Goal: Task Accomplishment & Management: Manage account settings

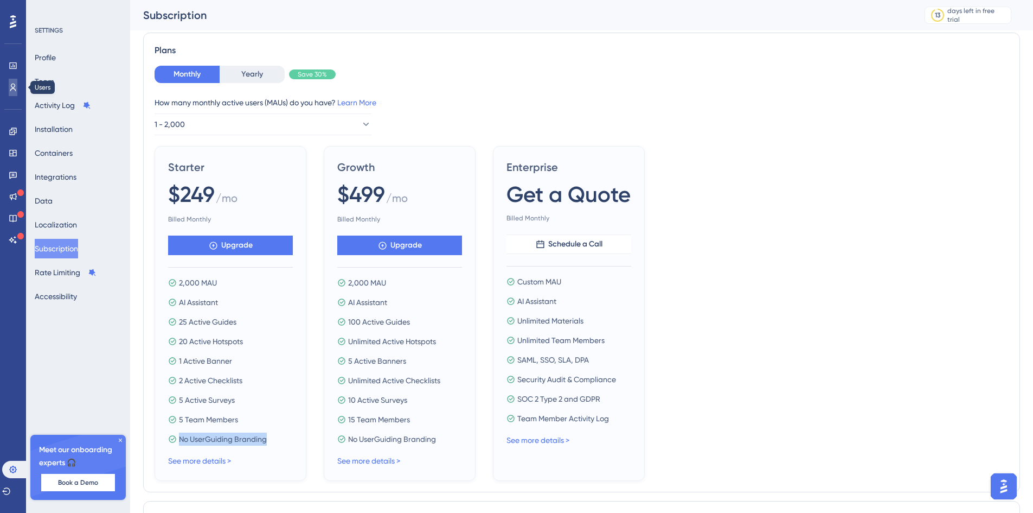
click at [17, 91] on icon at bounding box center [13, 87] width 9 height 9
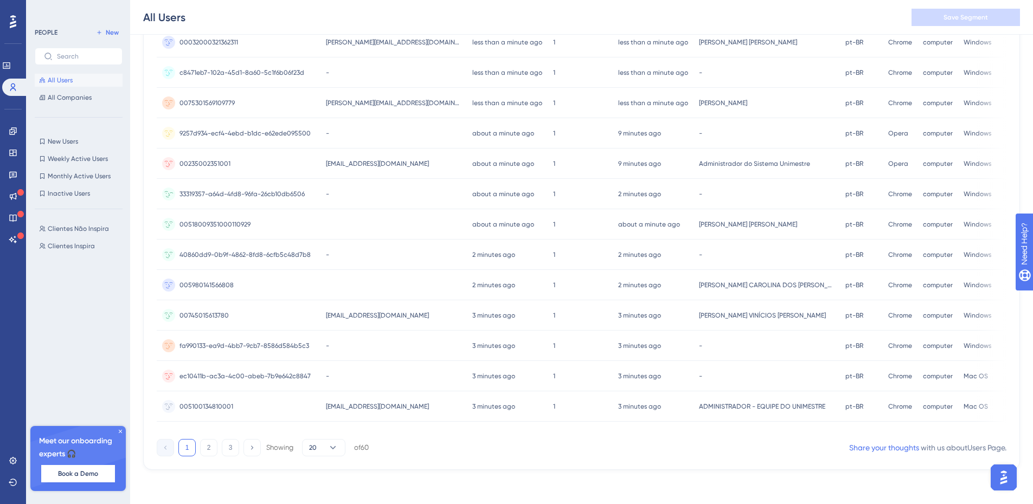
scroll to position [372, 0]
click at [321, 448] on button "20" at bounding box center [323, 447] width 43 height 17
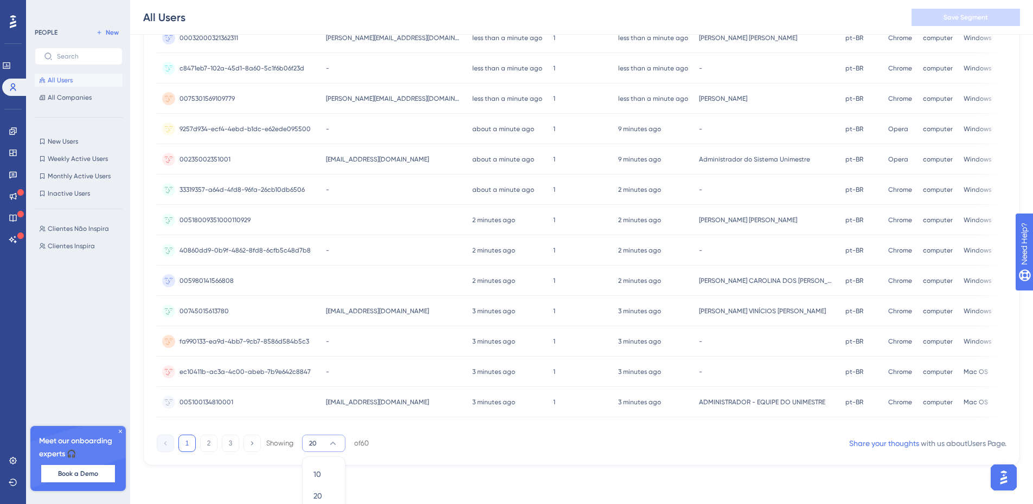
scroll to position [428, 0]
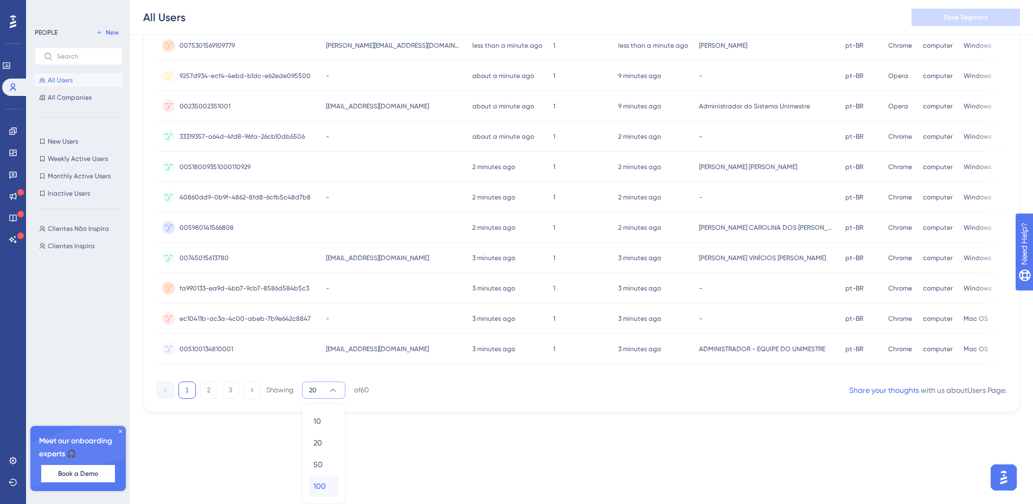
click at [321, 486] on span "100" at bounding box center [319, 486] width 12 height 13
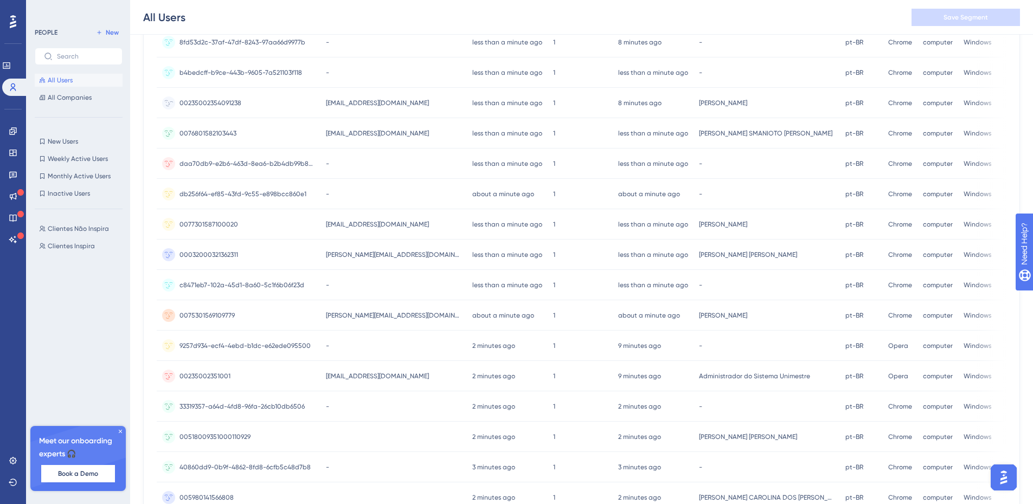
scroll to position [0, 0]
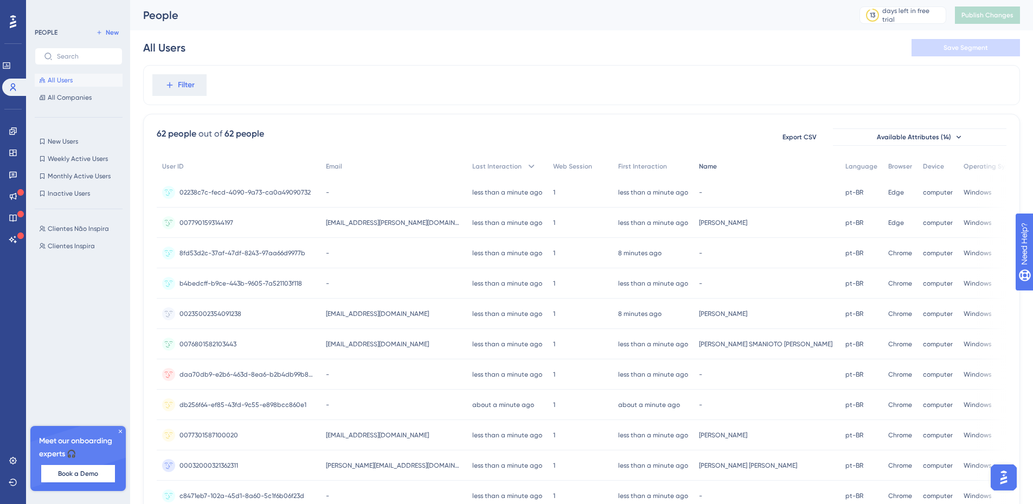
click at [699, 168] on span "Name" at bounding box center [708, 166] width 18 height 9
click at [86, 245] on span "Clientes Inspira" at bounding box center [71, 246] width 47 height 9
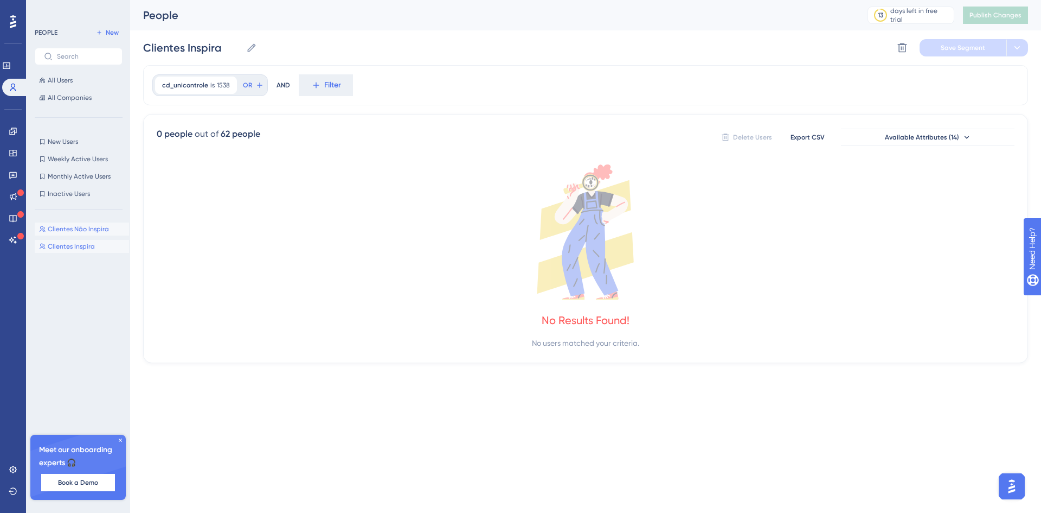
click at [100, 226] on span "Clientes Não Inspira" at bounding box center [78, 229] width 61 height 9
type input "Clientes Não Inspira"
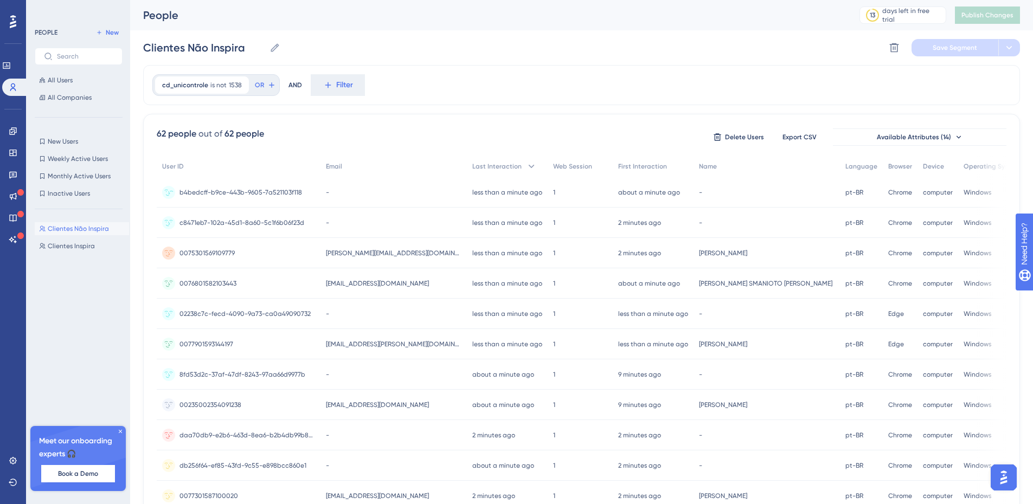
click at [251, 194] on span "b4bedcff-b9ce-443b-9605-7a521103f118" at bounding box center [241, 192] width 123 height 9
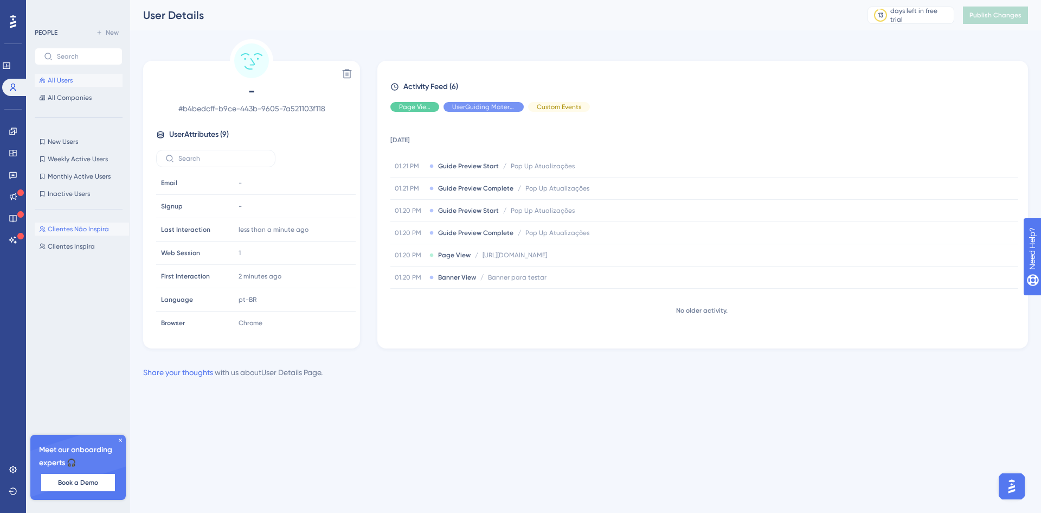
click at [68, 78] on span "All Users" at bounding box center [60, 80] width 25 height 9
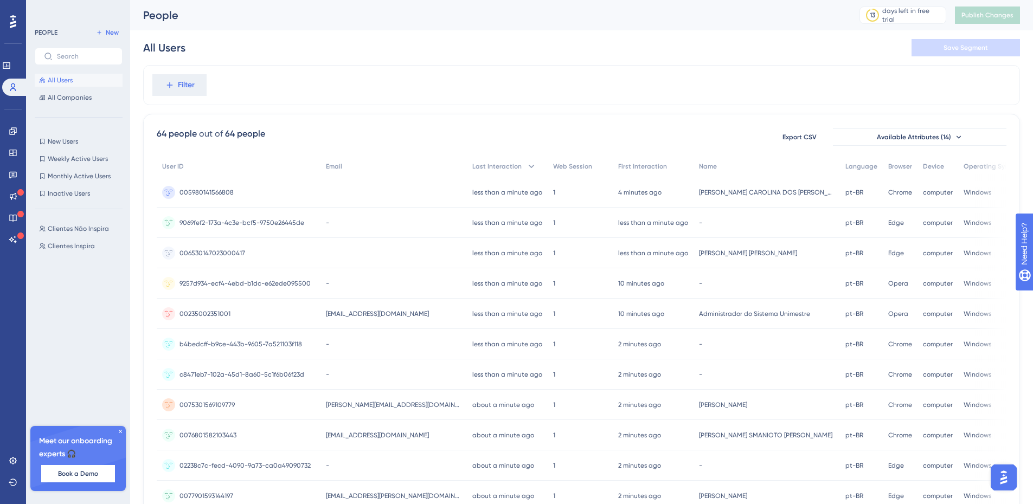
scroll to position [0, 8]
click at [955, 135] on icon at bounding box center [959, 137] width 9 height 9
click at [911, 136] on span "Available Attributes (14)" at bounding box center [914, 137] width 74 height 9
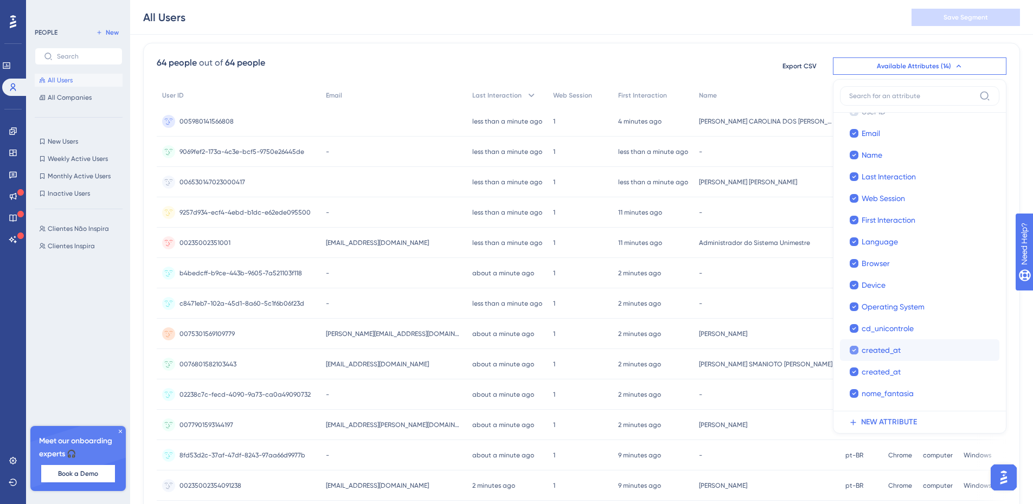
scroll to position [0, 0]
click at [743, 63] on div "64 people out of 64 people Export CSV Available Attributes (14) User ID User ID…" at bounding box center [582, 66] width 850 height 20
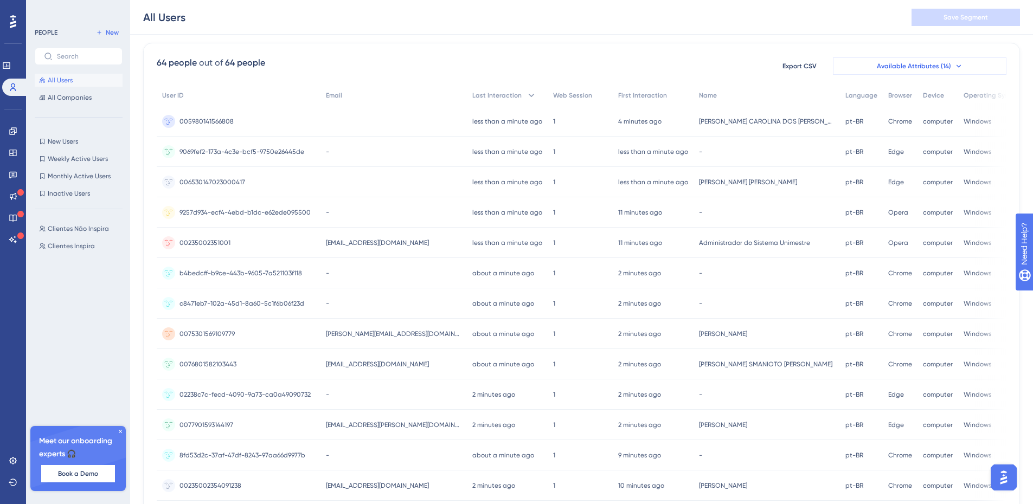
click at [930, 67] on span "Available Attributes (14)" at bounding box center [914, 66] width 74 height 9
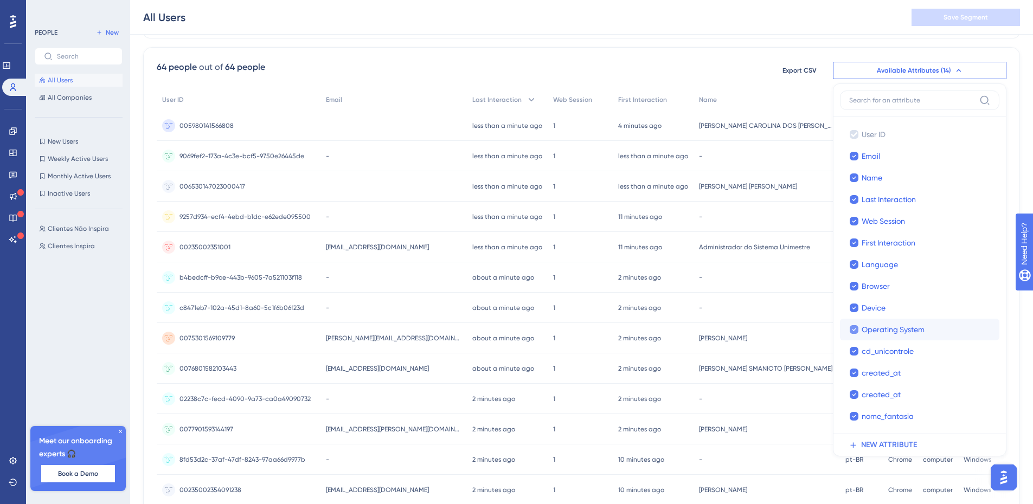
scroll to position [35, 8]
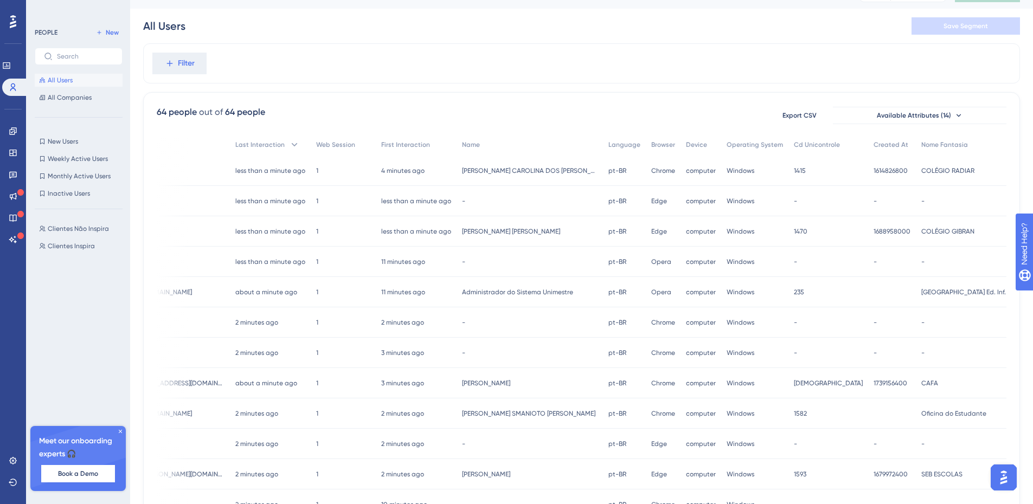
scroll to position [0, 8]
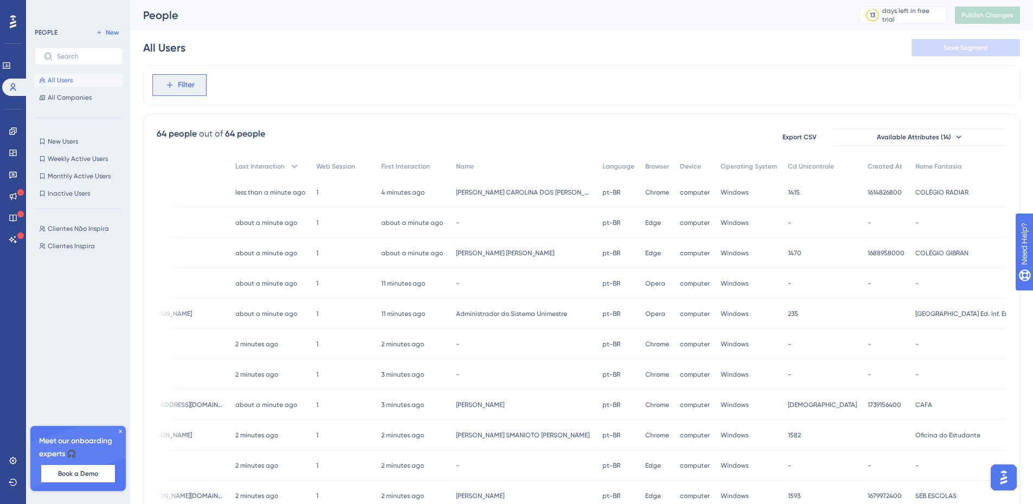
click at [180, 82] on span "Filter" at bounding box center [186, 85] width 17 height 13
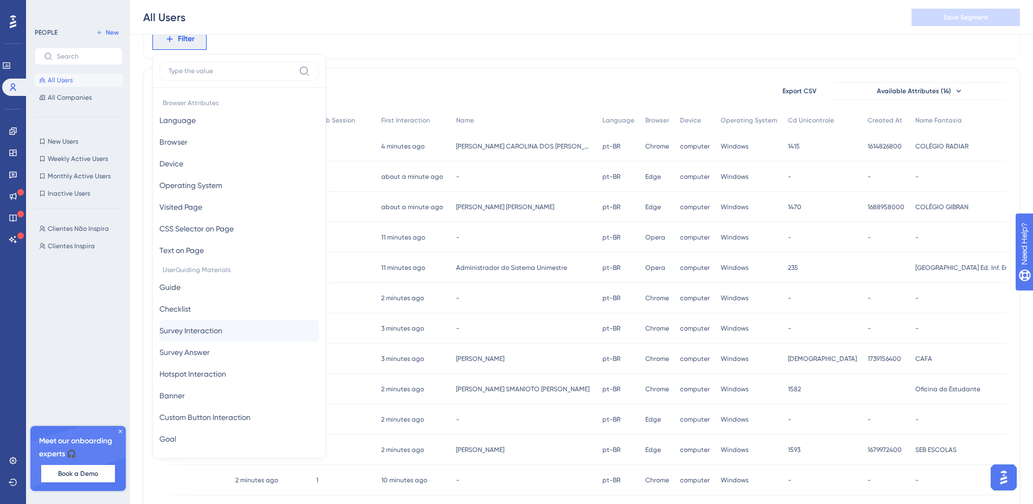
scroll to position [325, 0]
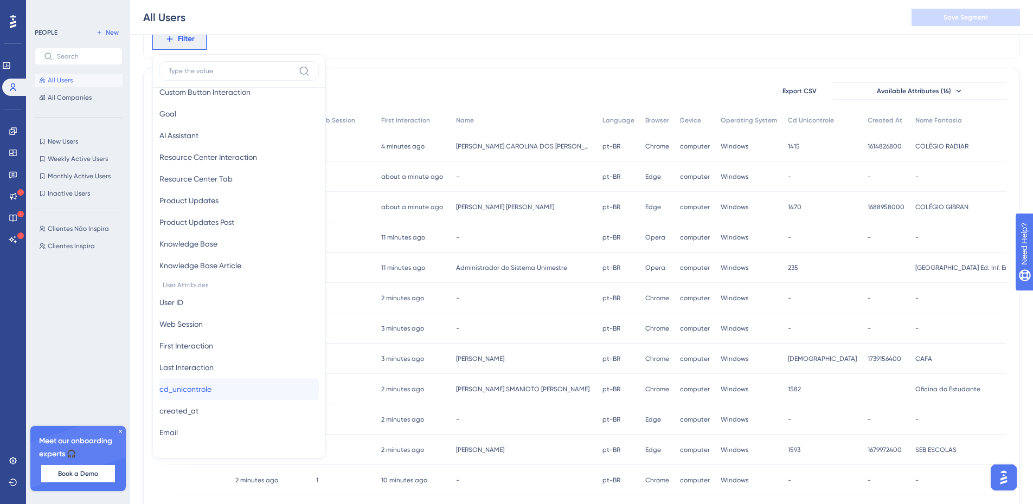
click at [210, 386] on span "cd_unicontrole" at bounding box center [185, 389] width 52 height 13
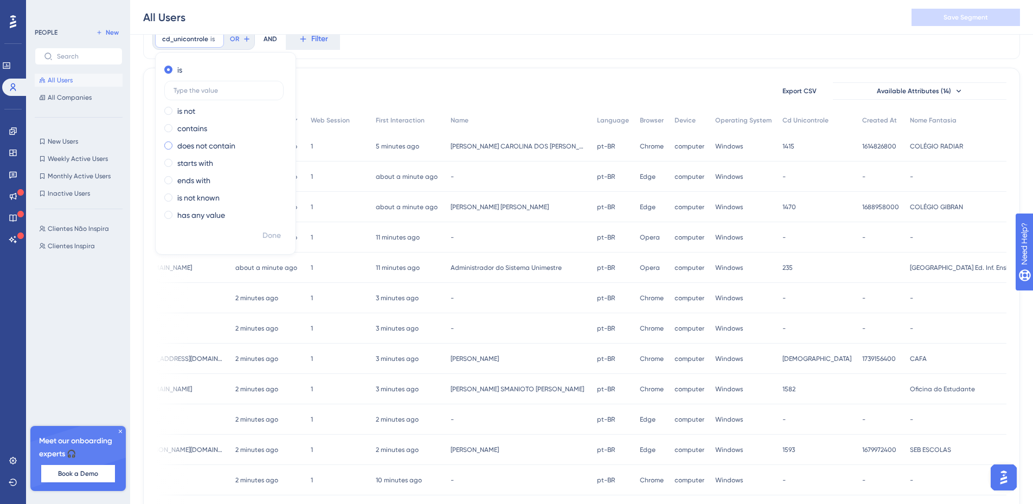
click at [220, 147] on label "does not contain" at bounding box center [206, 145] width 58 height 13
click at [191, 196] on label "is not known" at bounding box center [198, 197] width 42 height 13
click at [264, 214] on span "Done" at bounding box center [272, 212] width 18 height 13
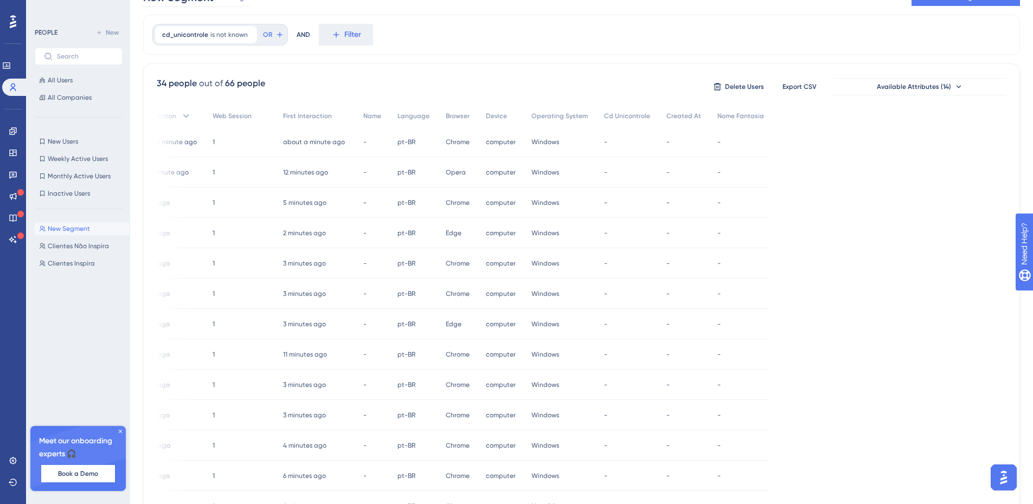
scroll to position [0, 8]
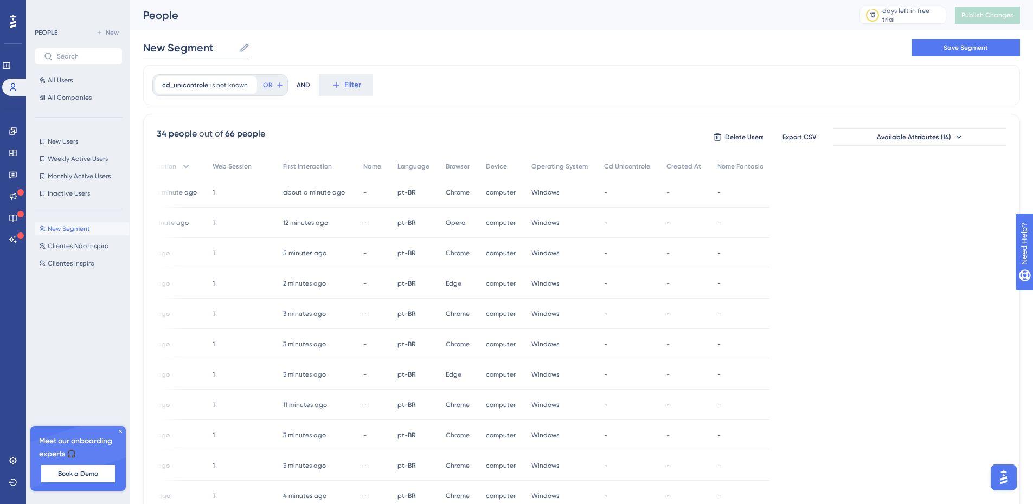
click at [210, 49] on input "New Segment" at bounding box center [189, 47] width 92 height 15
drag, startPoint x: 182, startPoint y: 45, endPoint x: 0, endPoint y: 1, distance: 187.6
type input "Usuários sem vínculo"
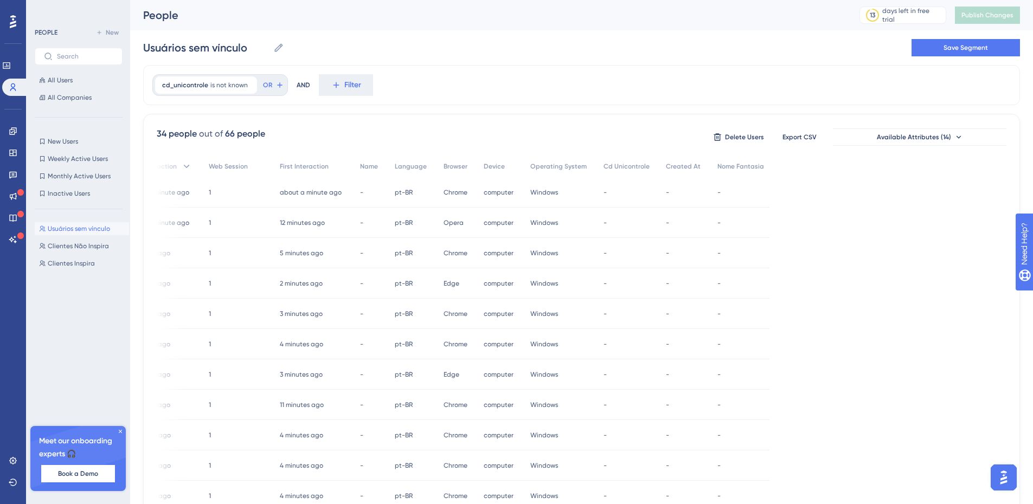
click at [354, 52] on div "Usuários sem vínculo Usuários sem vínculo Save Segment" at bounding box center [581, 47] width 877 height 35
click at [993, 48] on button "Save Segment" at bounding box center [966, 47] width 108 height 17
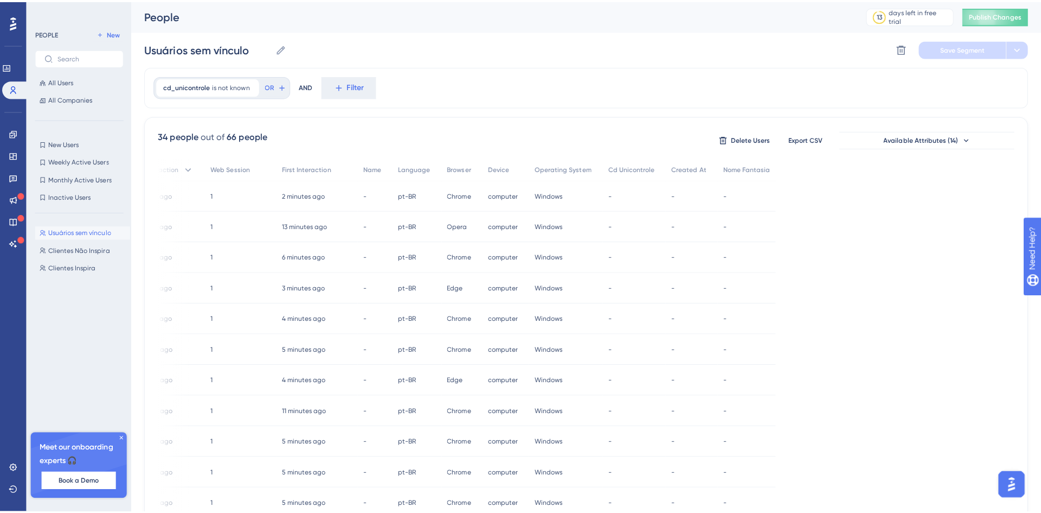
scroll to position [0, 0]
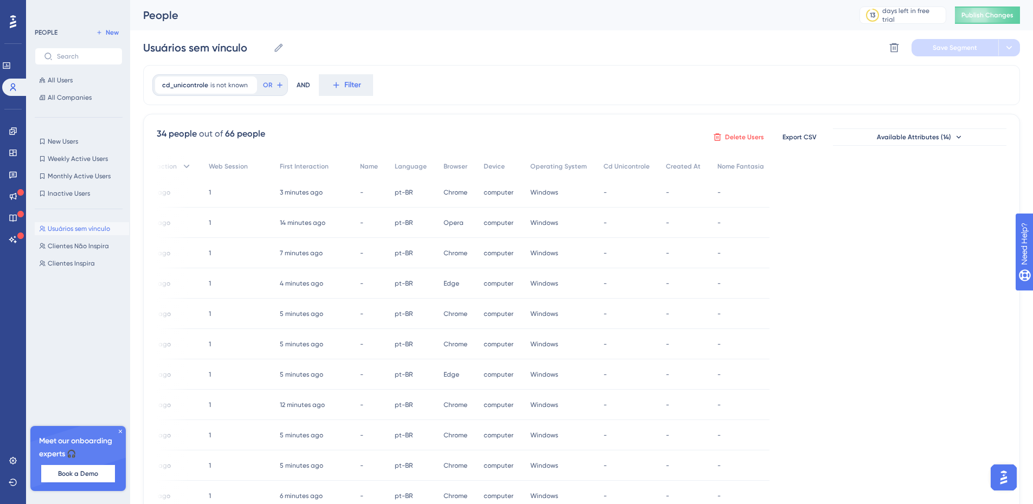
click at [738, 135] on span "Delete Users" at bounding box center [744, 137] width 39 height 9
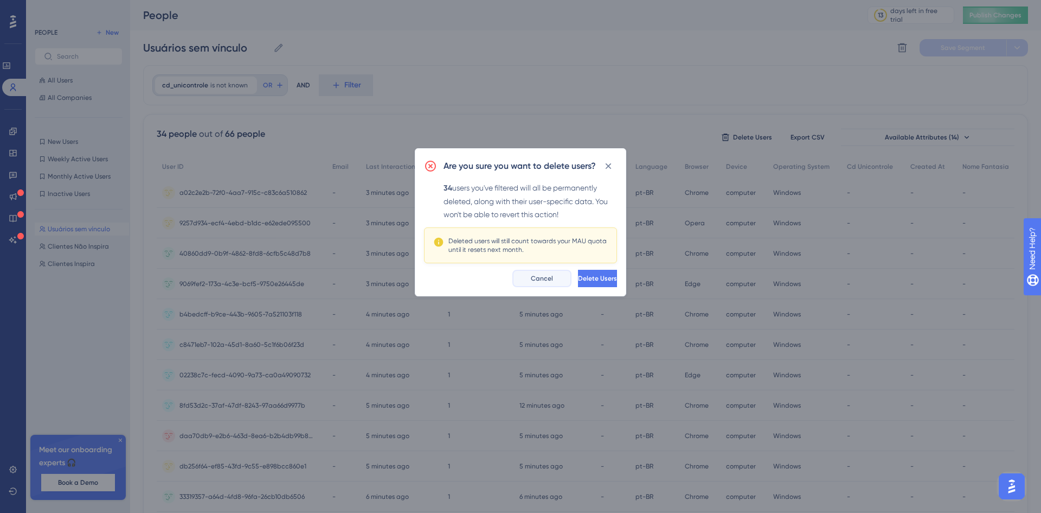
click at [531, 276] on span "Cancel" at bounding box center [542, 278] width 22 height 9
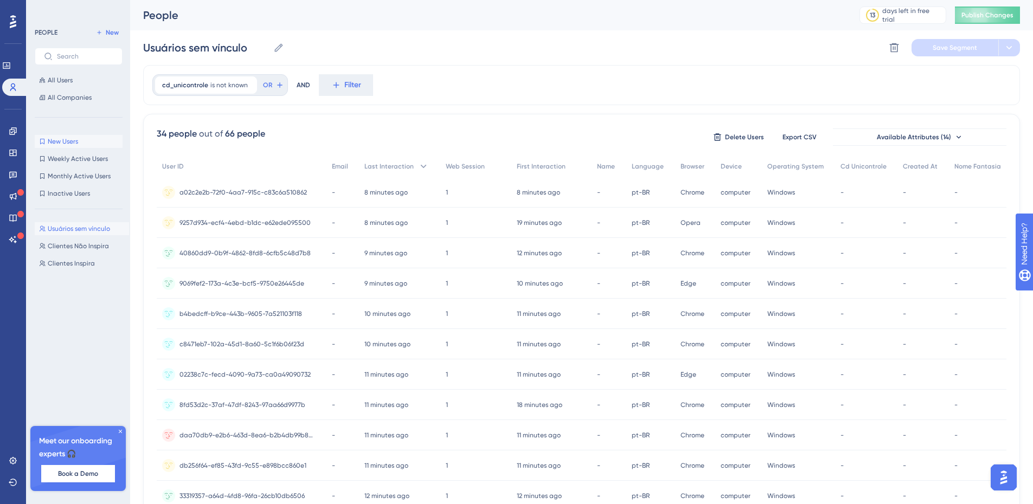
click at [75, 138] on span "New Users" at bounding box center [63, 141] width 30 height 9
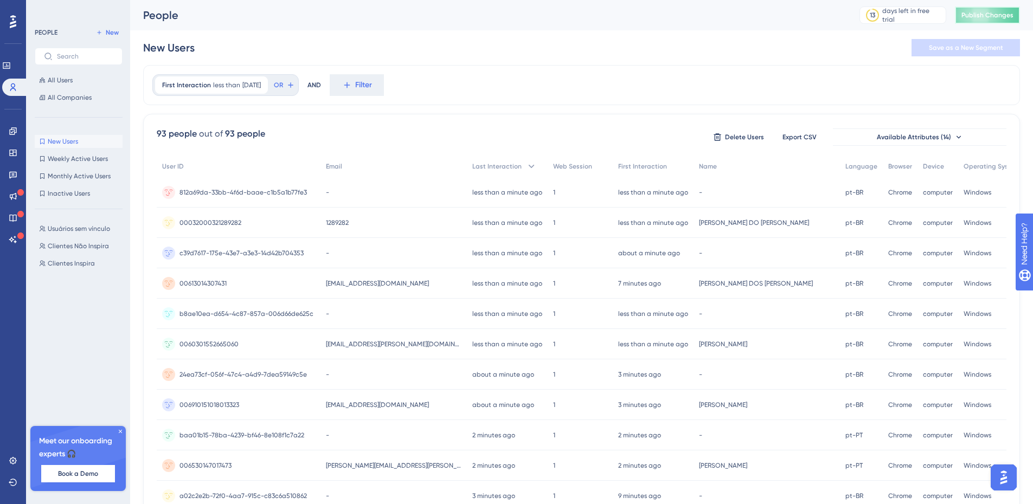
click at [1014, 14] on span "Publish Changes" at bounding box center [988, 15] width 52 height 9
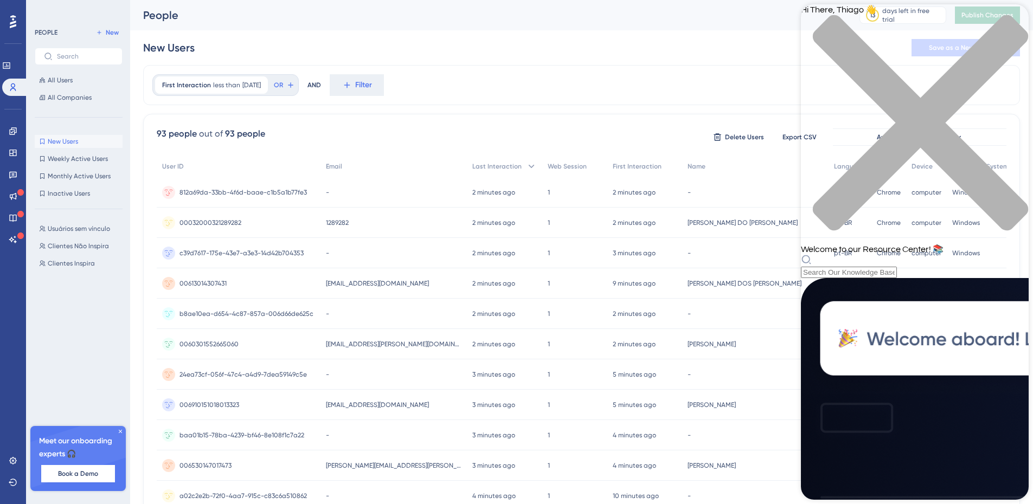
scroll to position [163, 0]
click at [648, 89] on div "First Interaction less than 10 days ago 10 days ago Remove OR AND Filter" at bounding box center [581, 85] width 877 height 40
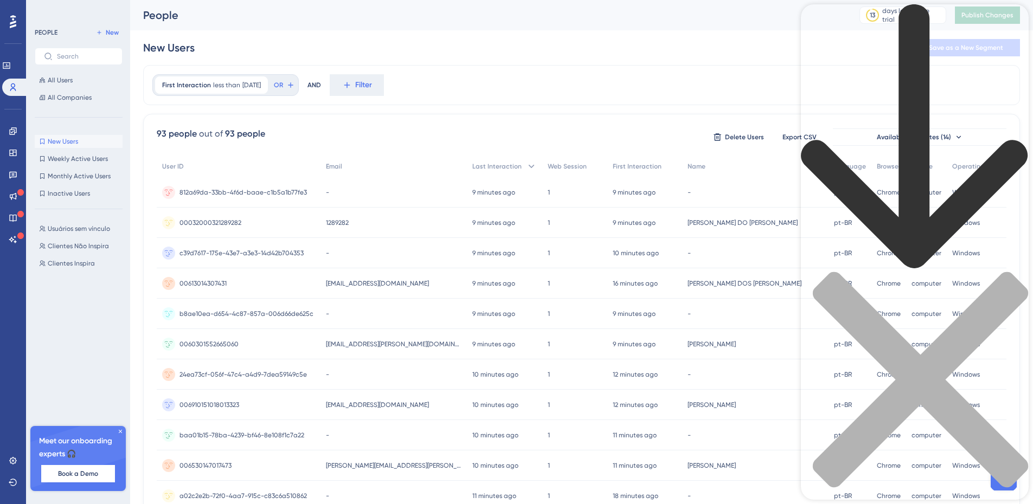
scroll to position [0, 0]
click at [1016, 272] on div "close resource center" at bounding box center [915, 386] width 228 height 229
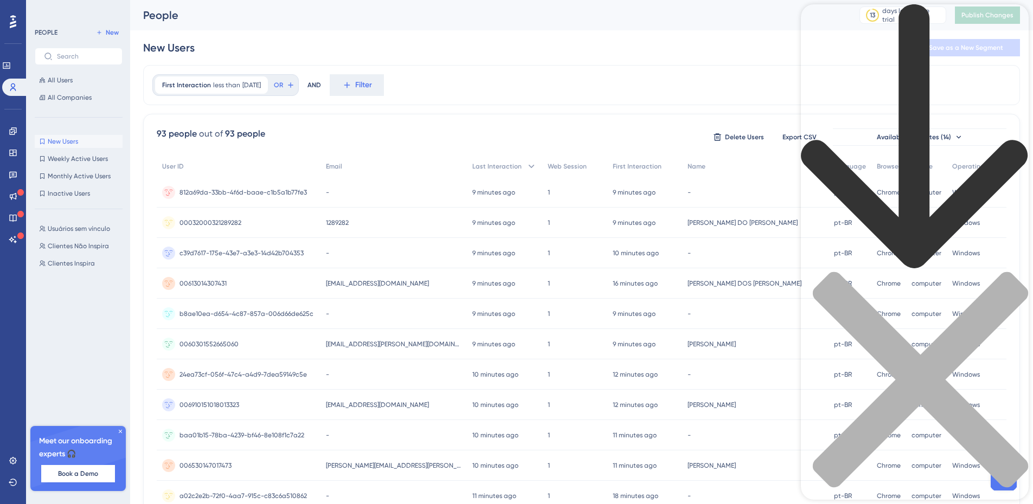
click at [816, 22] on icon "back to header" at bounding box center [914, 136] width 227 height 264
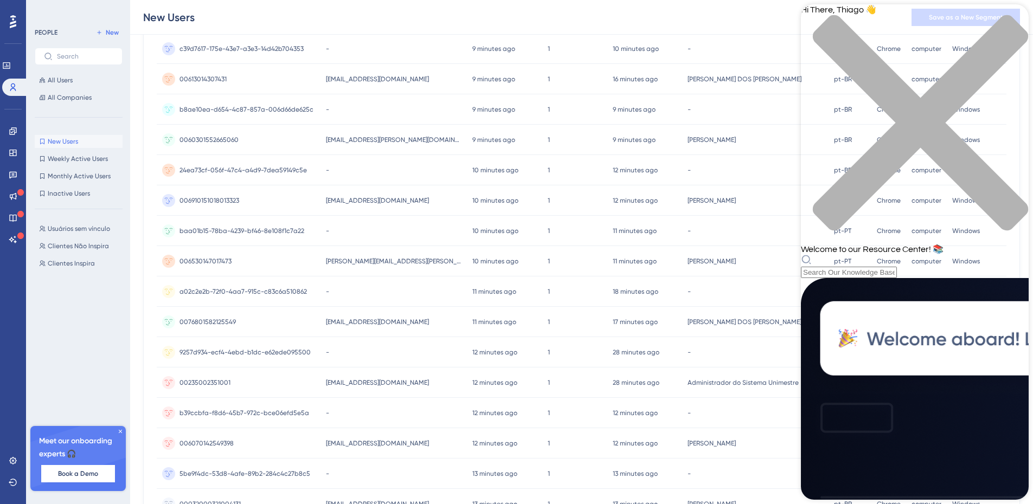
scroll to position [325, 0]
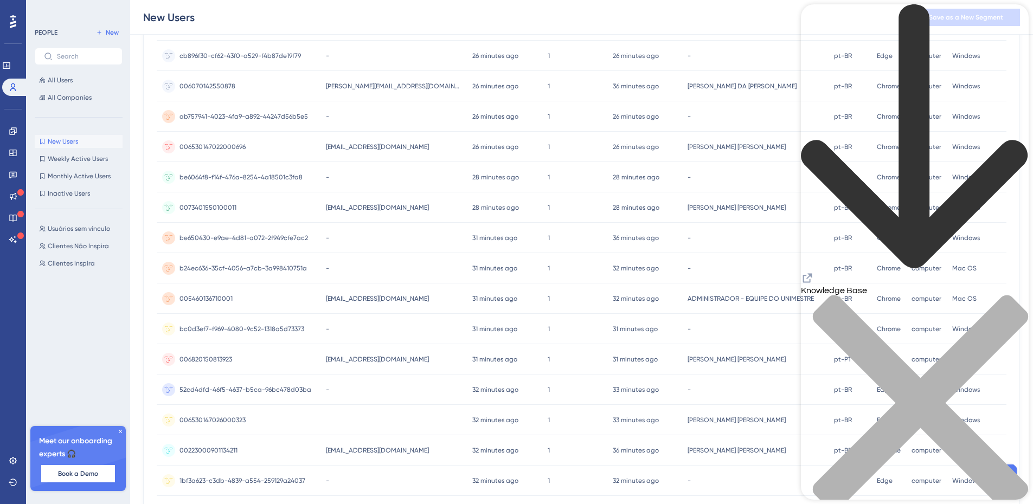
scroll to position [2567, 0]
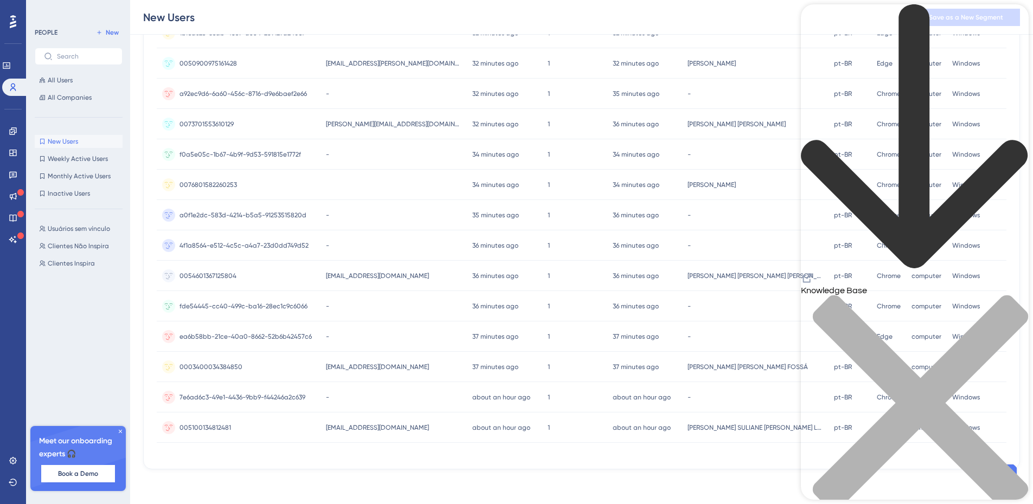
click at [1015, 295] on div "close resource center" at bounding box center [915, 409] width 228 height 229
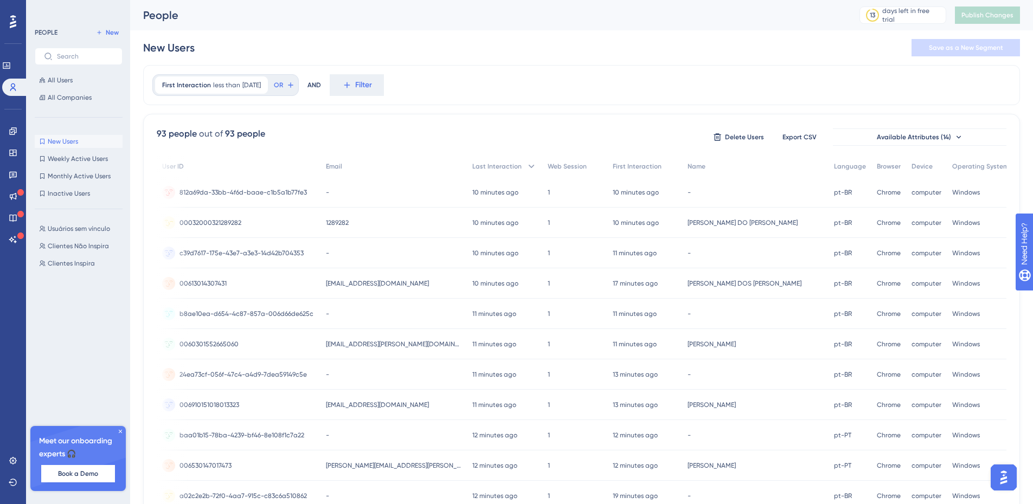
scroll to position [0, 225]
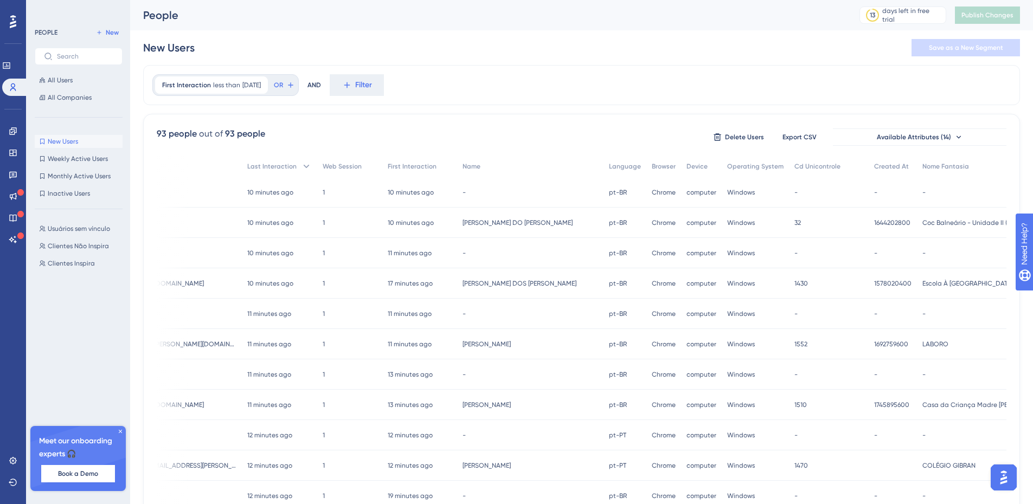
drag, startPoint x: 589, startPoint y: 209, endPoint x: 855, endPoint y: 214, distance: 266.4
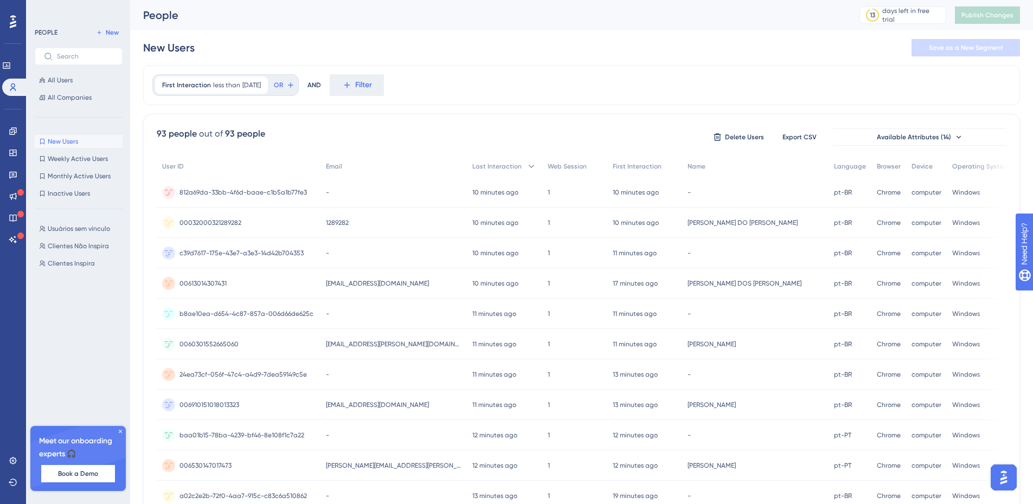
drag, startPoint x: 708, startPoint y: 221, endPoint x: 317, endPoint y: 213, distance: 391.2
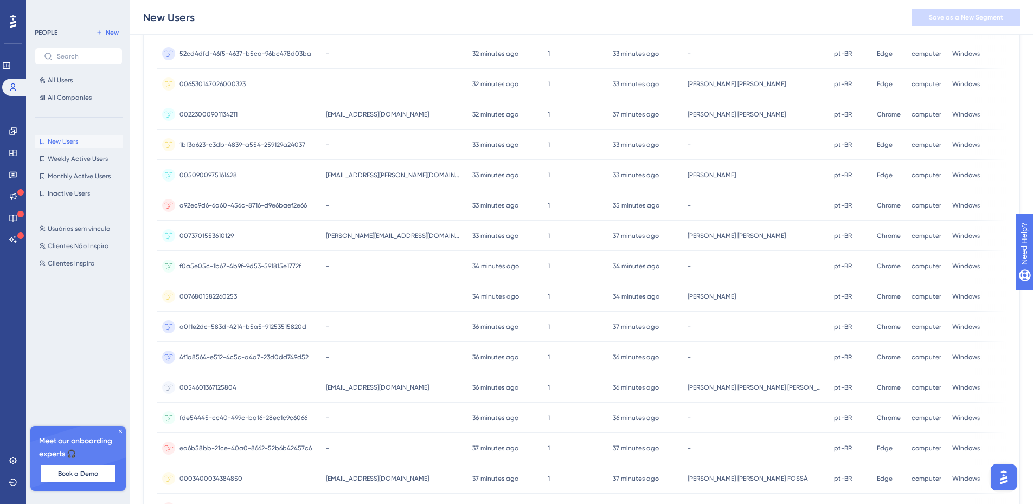
scroll to position [2567, 8]
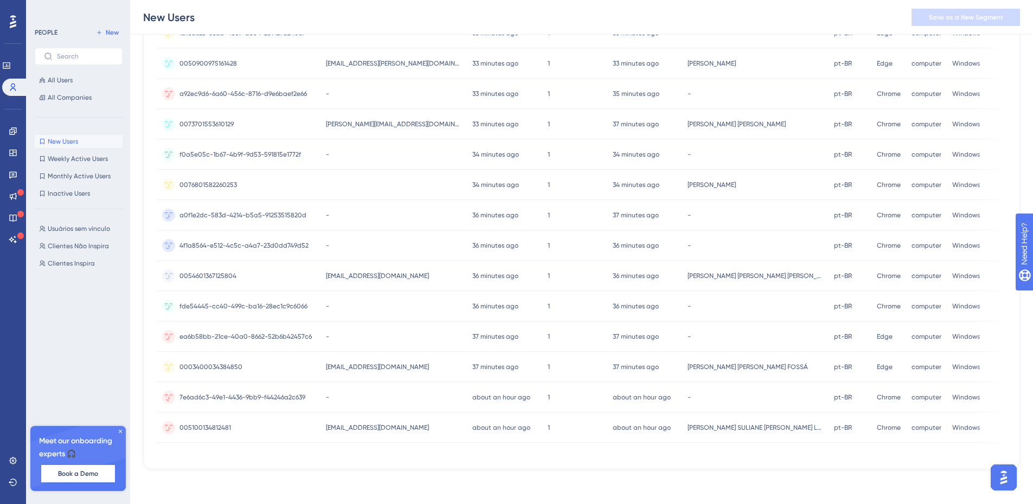
click at [119, 431] on icon at bounding box center [120, 431] width 3 height 3
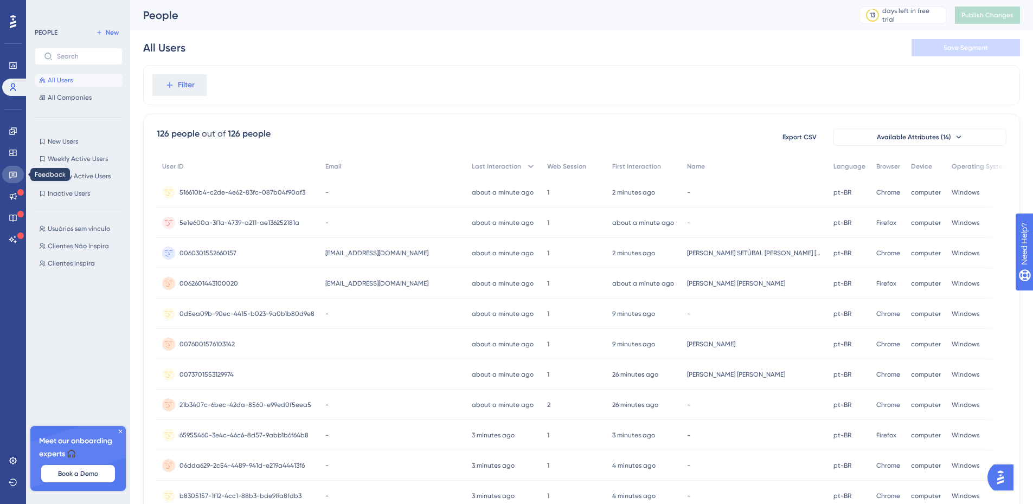
click at [13, 174] on icon at bounding box center [13, 175] width 8 height 7
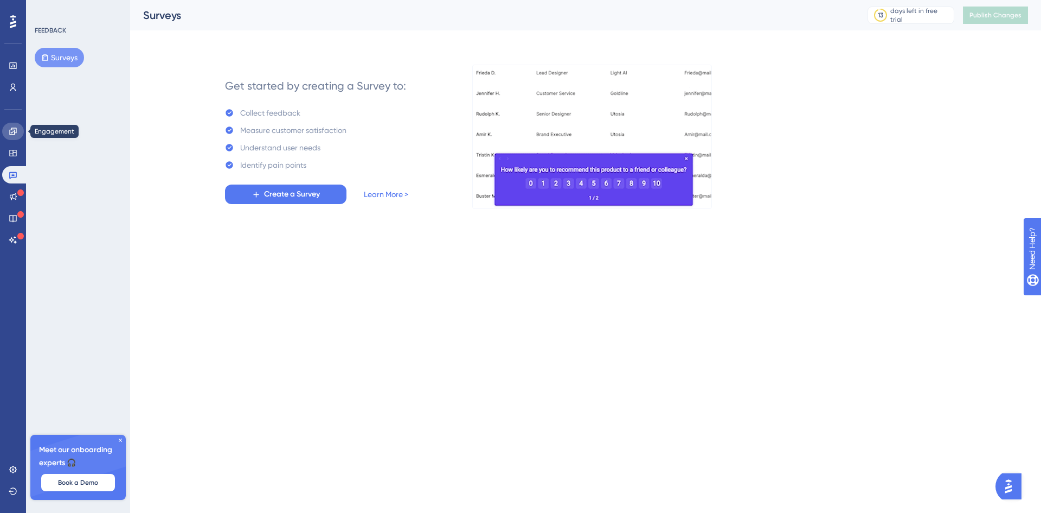
click at [11, 130] on icon at bounding box center [12, 130] width 7 height 7
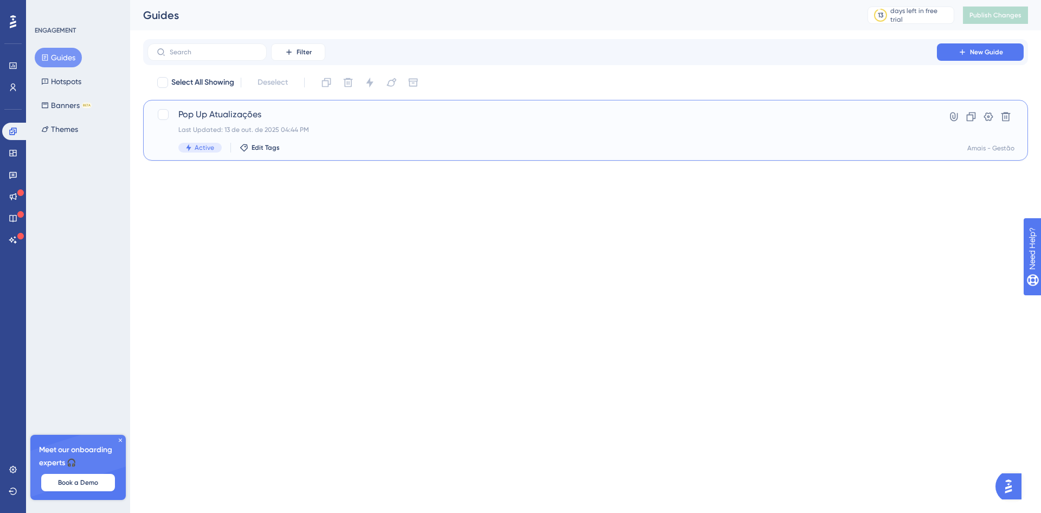
click at [205, 149] on span "Active" at bounding box center [205, 147] width 20 height 9
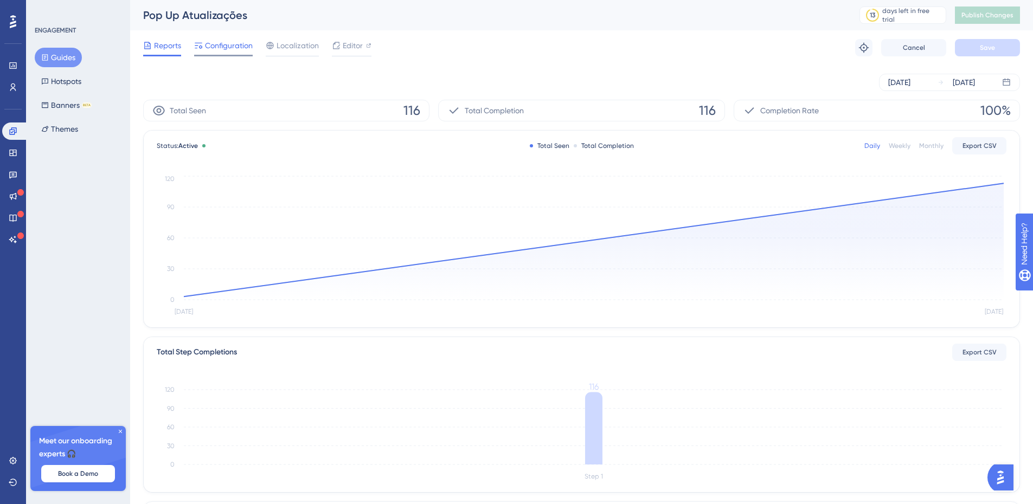
click at [222, 44] on span "Configuration" at bounding box center [229, 45] width 48 height 13
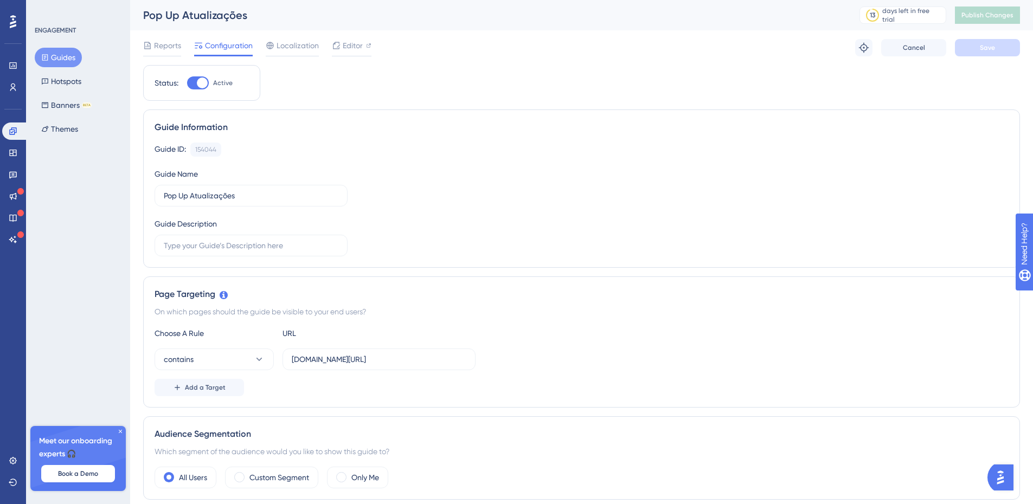
click at [200, 81] on div at bounding box center [202, 83] width 11 height 11
click at [187, 83] on input "Active" at bounding box center [187, 83] width 1 height 1
checkbox input "false"
click at [987, 49] on span "Save" at bounding box center [987, 47] width 15 height 9
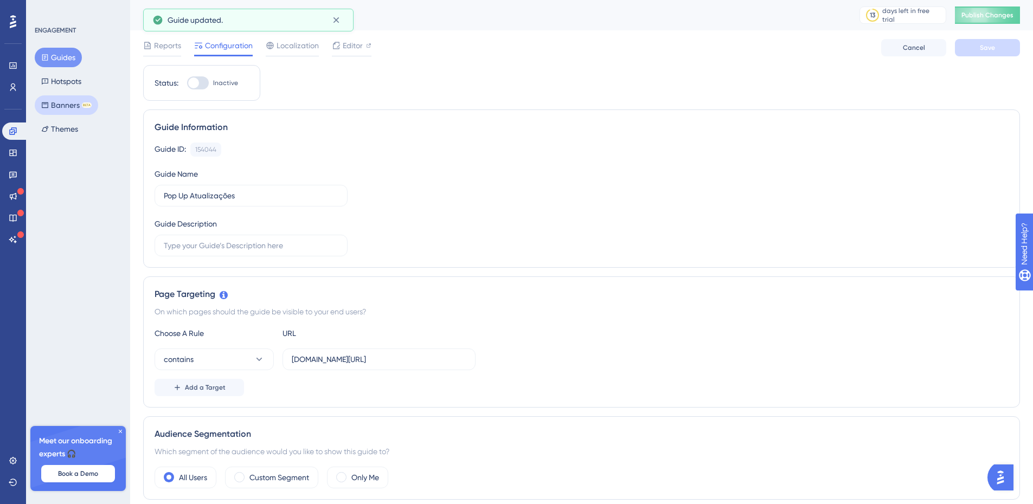
click at [69, 101] on button "Banners BETA" at bounding box center [66, 105] width 63 height 20
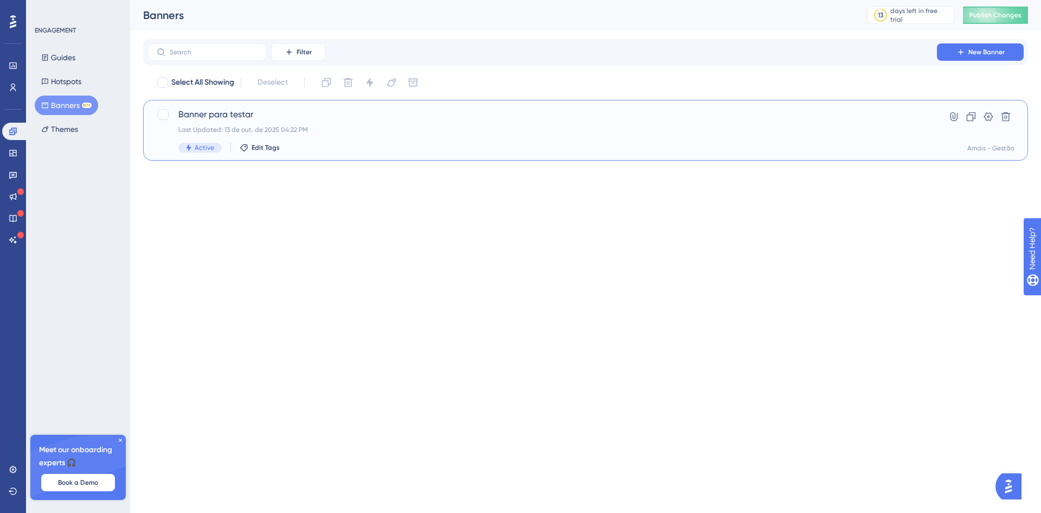
click at [202, 147] on span "Active" at bounding box center [205, 147] width 20 height 9
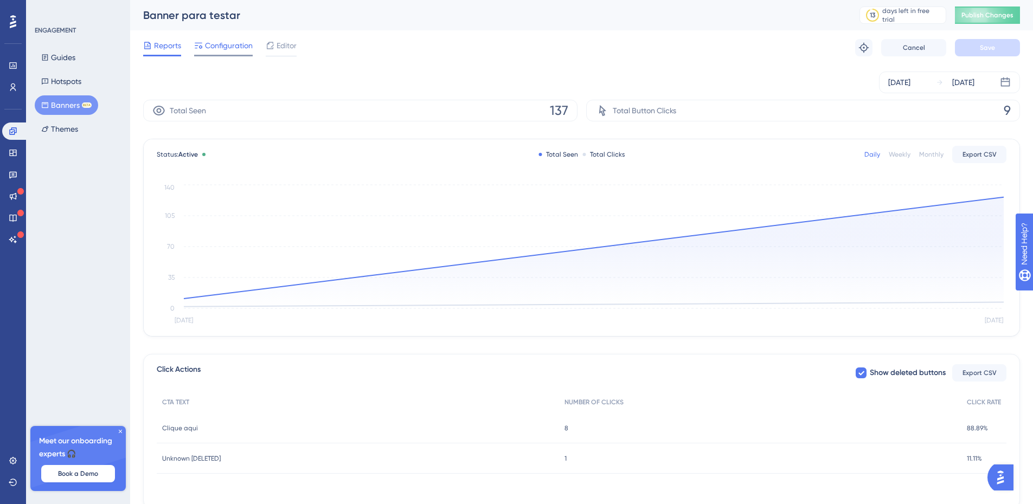
click at [225, 48] on span "Configuration" at bounding box center [229, 45] width 48 height 13
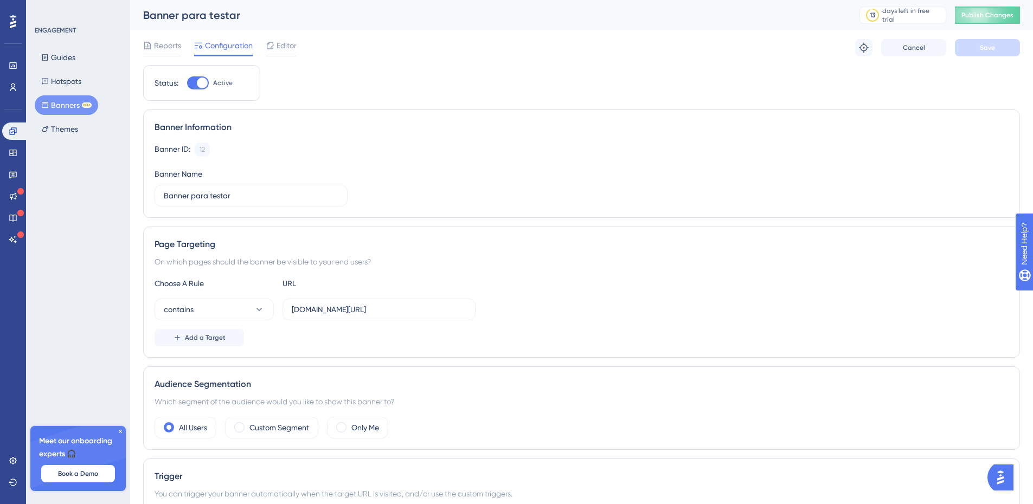
click at [200, 85] on div at bounding box center [202, 83] width 11 height 11
click at [187, 84] on input "Active" at bounding box center [187, 83] width 1 height 1
checkbox input "false"
click at [1001, 55] on button "Save" at bounding box center [987, 47] width 65 height 17
click at [1001, 23] on button "Publish Changes" at bounding box center [987, 15] width 65 height 17
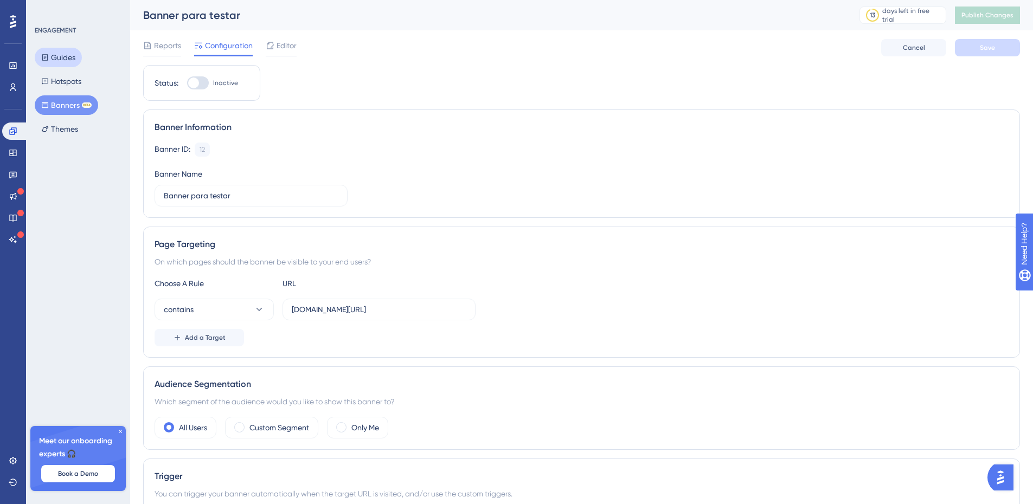
click at [66, 60] on button "Guides" at bounding box center [58, 58] width 47 height 20
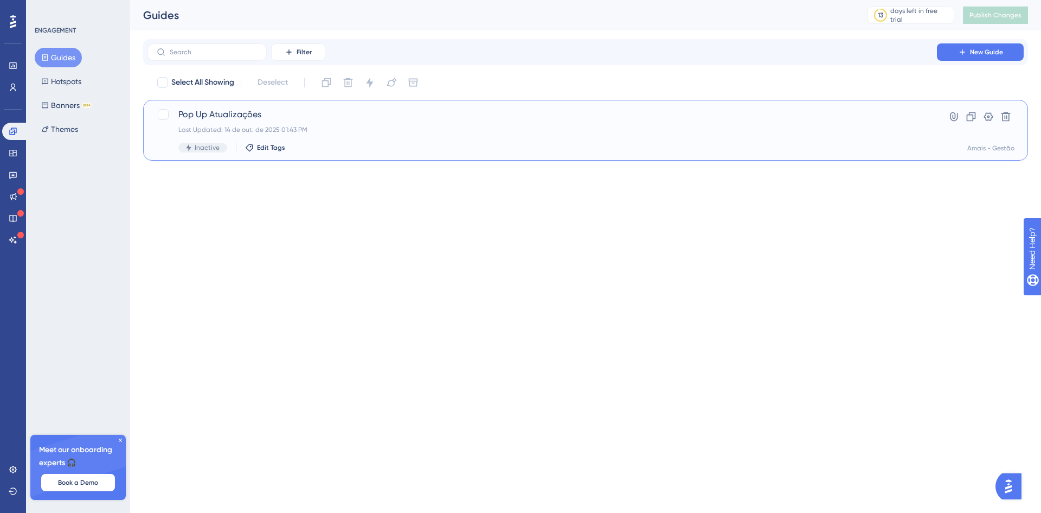
click at [228, 118] on span "Pop Up Atualizações" at bounding box center [542, 114] width 728 height 13
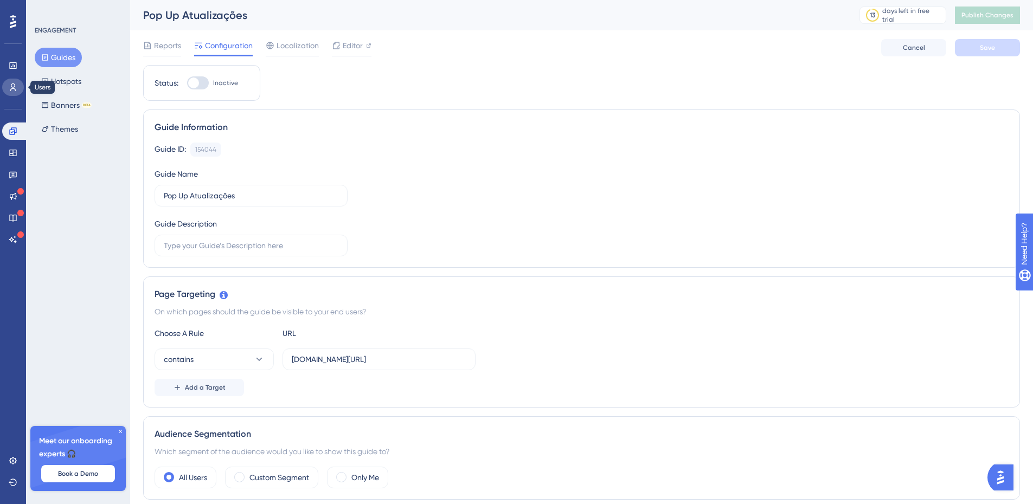
click at [15, 89] on icon at bounding box center [13, 88] width 6 height 8
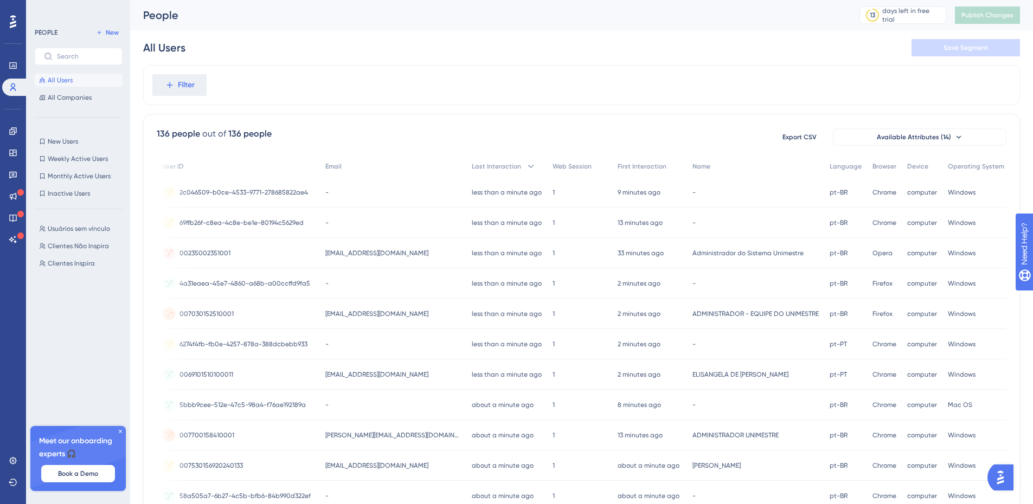
scroll to position [0, 239]
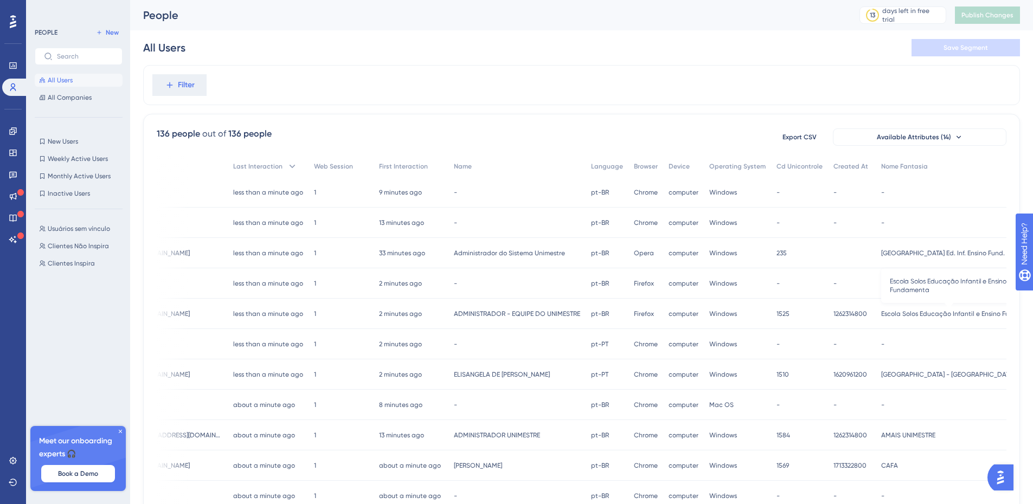
drag, startPoint x: 693, startPoint y: 312, endPoint x: 911, endPoint y: 312, distance: 218.0
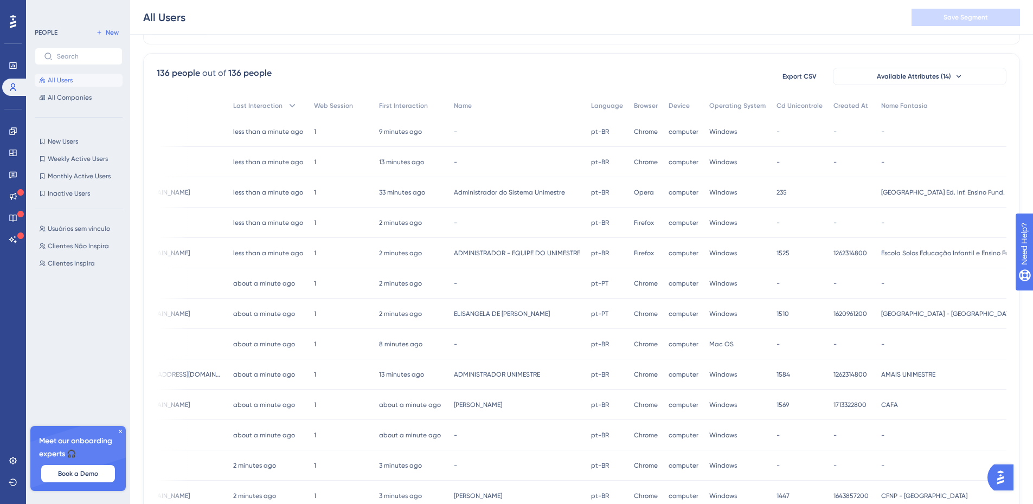
drag, startPoint x: 489, startPoint y: 308, endPoint x: 815, endPoint y: 330, distance: 326.7
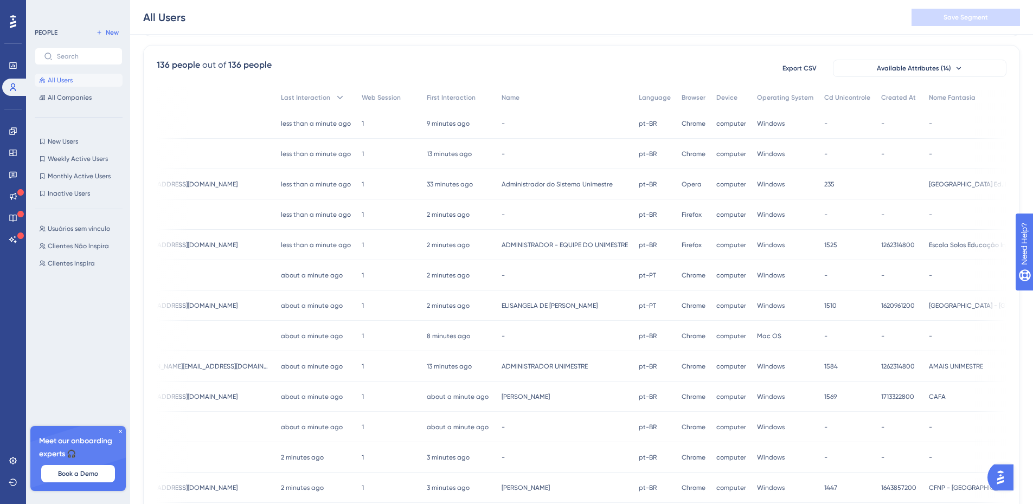
scroll to position [0, 0]
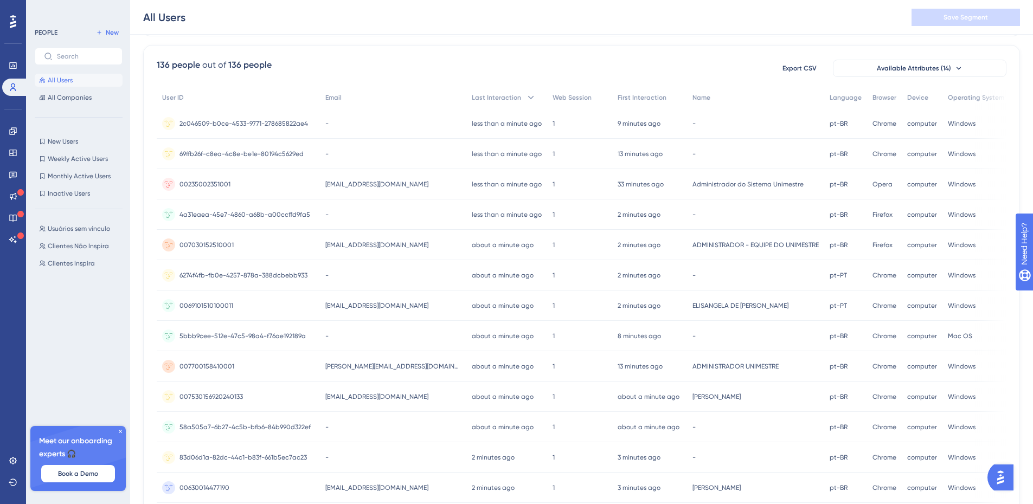
drag, startPoint x: 503, startPoint y: 264, endPoint x: 354, endPoint y: 257, distance: 149.3
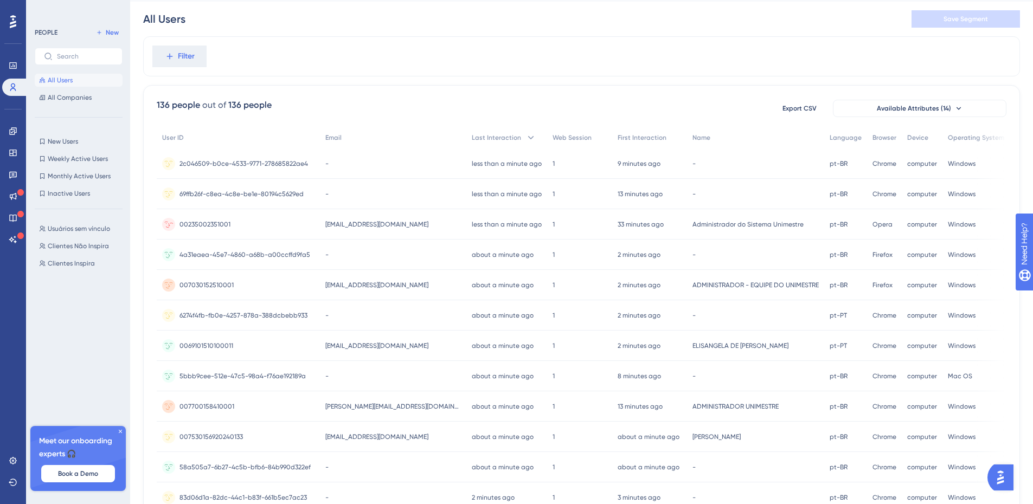
scroll to position [54, 8]
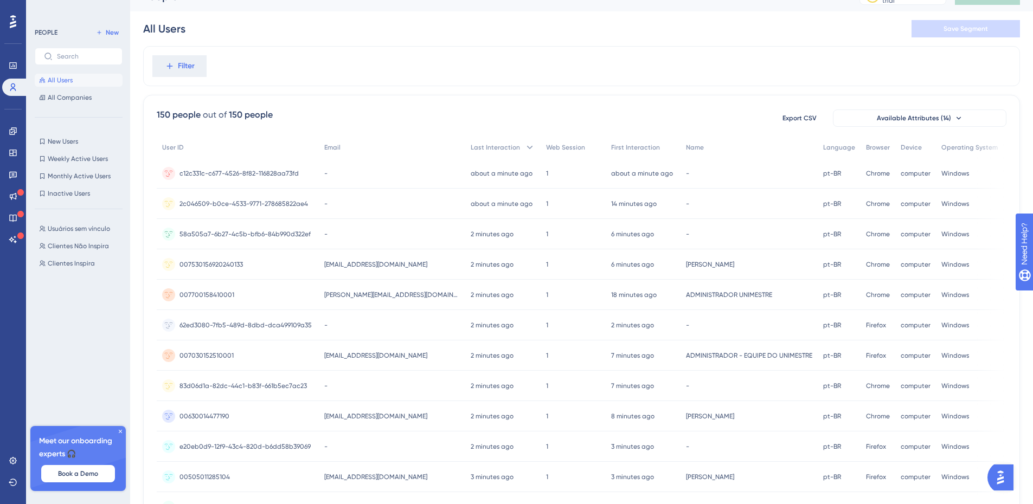
scroll to position [0, 8]
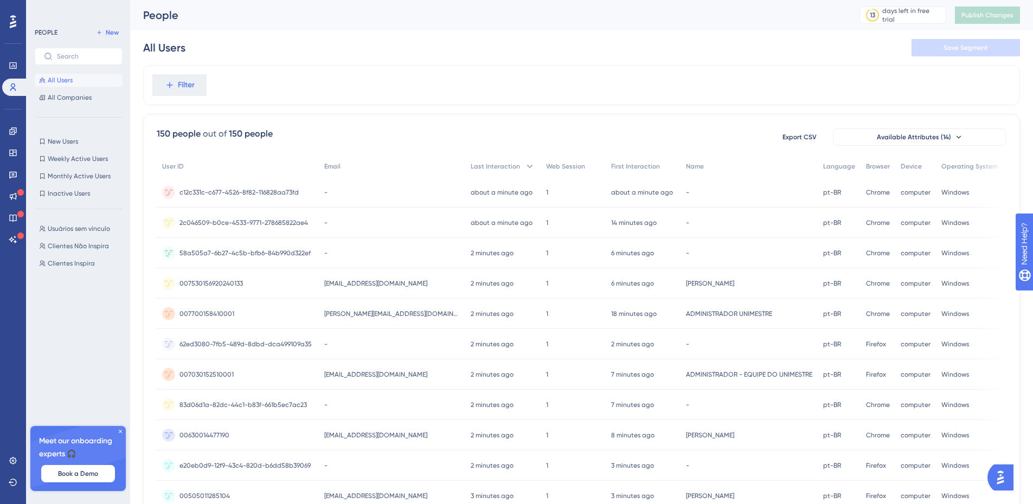
click at [16, 18] on div at bounding box center [12, 21] width 17 height 17
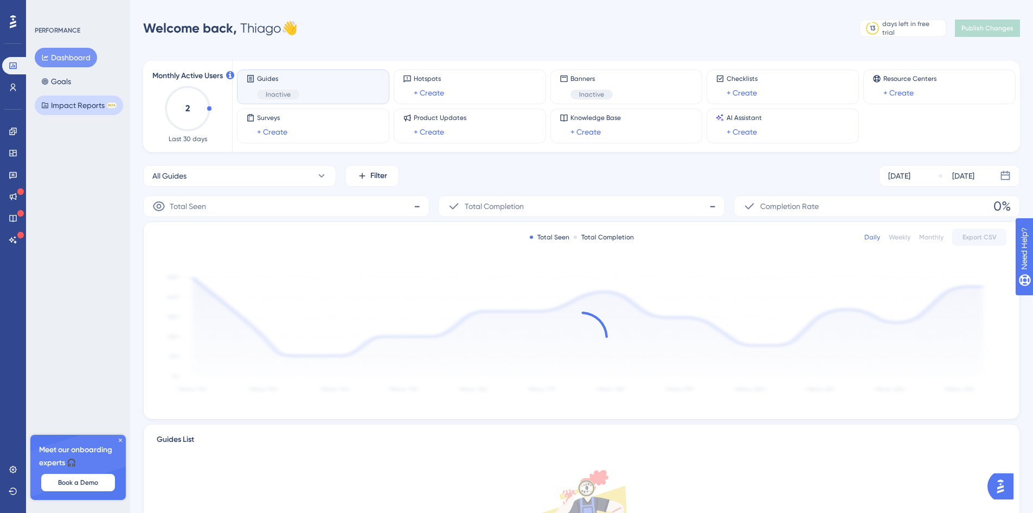
click at [65, 105] on button "Impact Reports BETA" at bounding box center [79, 105] width 88 height 20
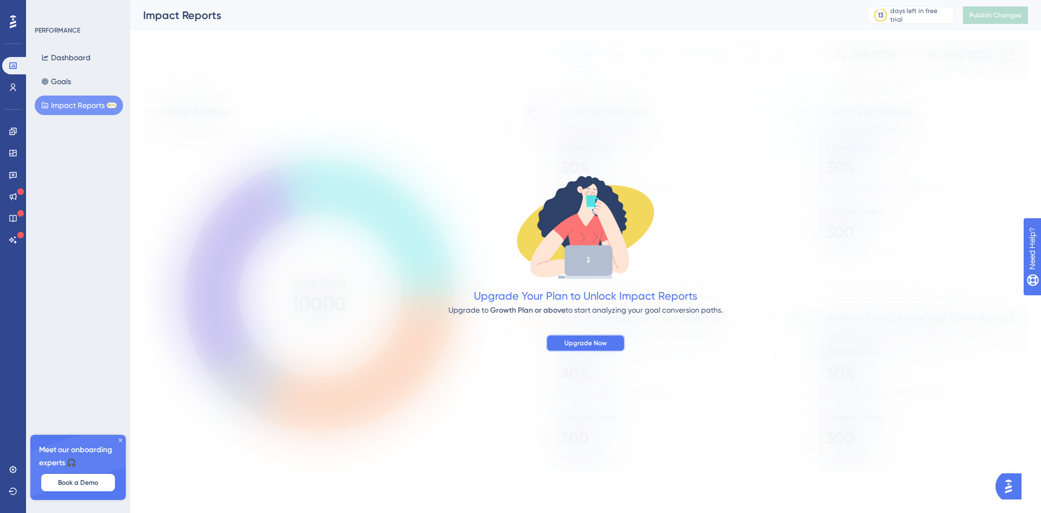
click at [572, 344] on span "Upgrade Now" at bounding box center [586, 342] width 42 height 9
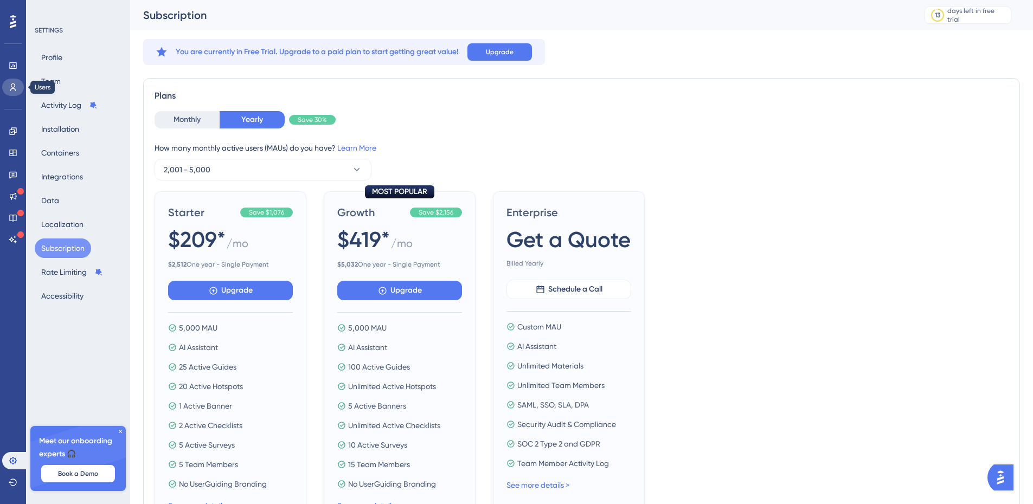
click at [14, 91] on icon at bounding box center [13, 87] width 9 height 9
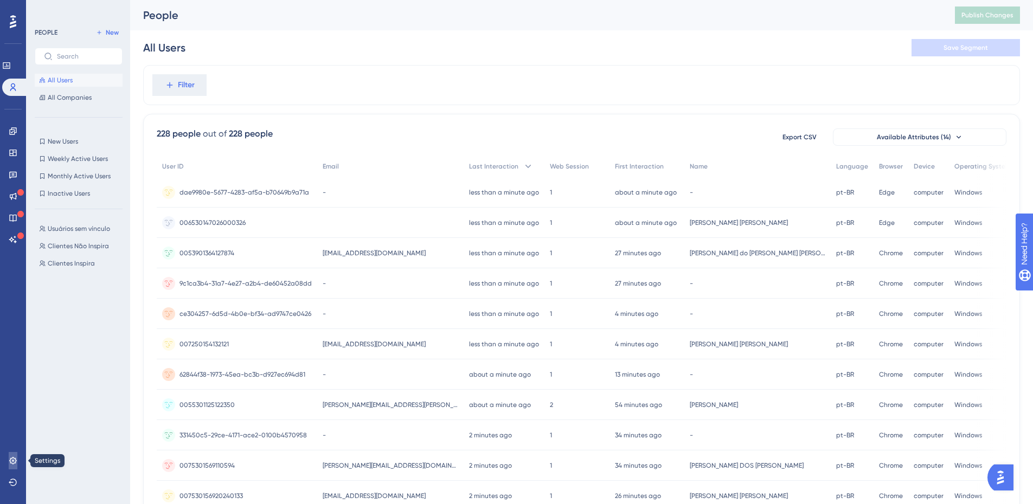
click at [14, 463] on icon at bounding box center [13, 461] width 9 height 9
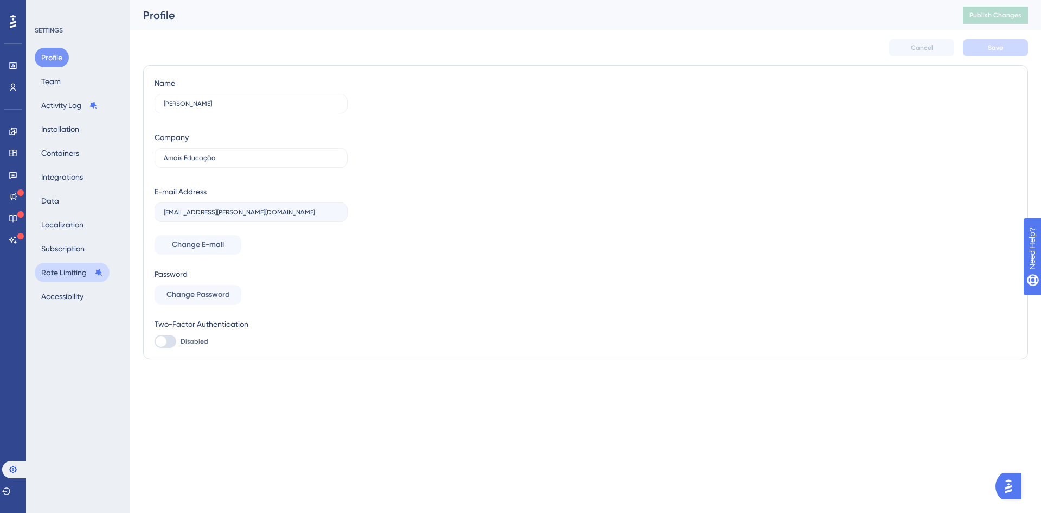
click at [78, 270] on button "Rate Limiting" at bounding box center [72, 273] width 75 height 20
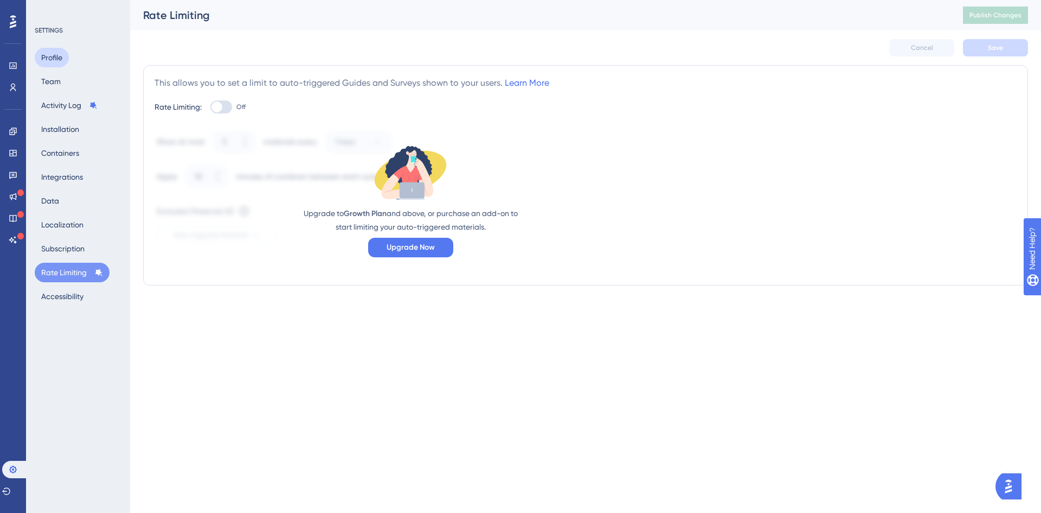
click at [62, 59] on button "Profile" at bounding box center [52, 58] width 34 height 20
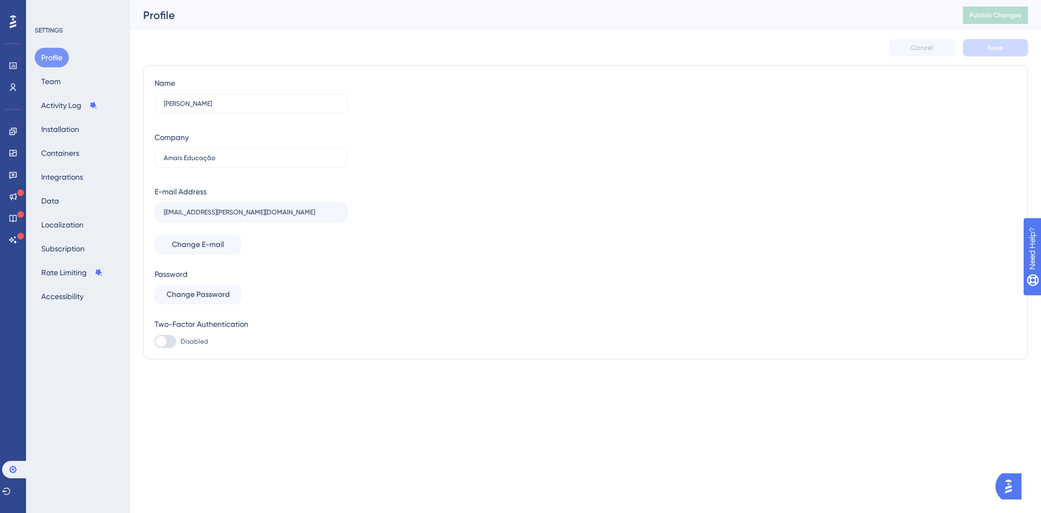
click at [18, 18] on div at bounding box center [12, 21] width 17 height 17
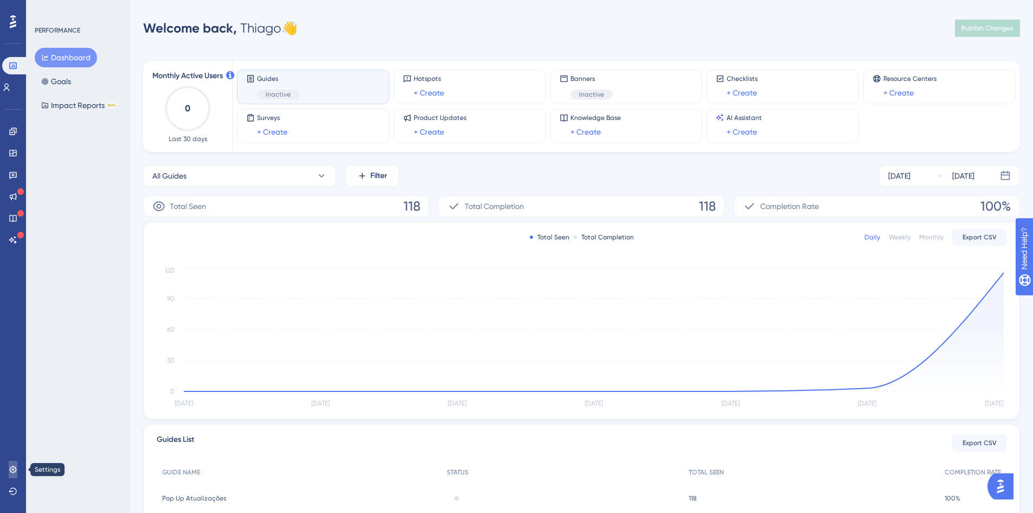
click at [14, 470] on icon at bounding box center [12, 468] width 7 height 7
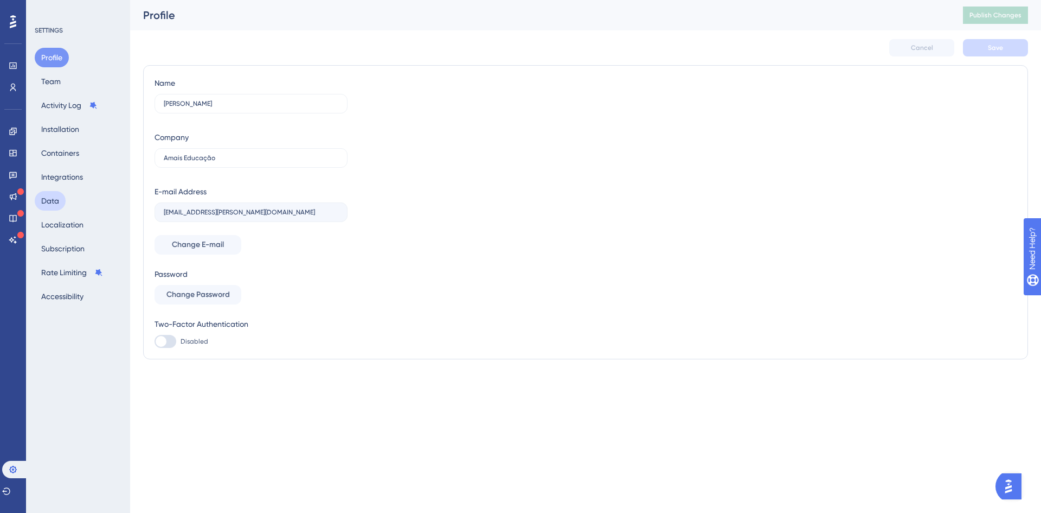
click at [60, 197] on button "Data" at bounding box center [50, 201] width 31 height 20
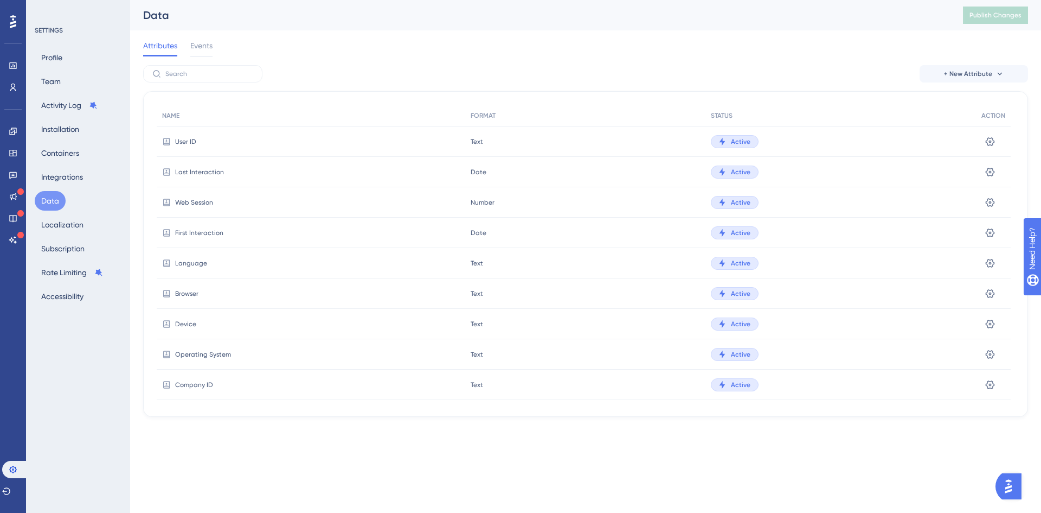
scroll to position [344, 0]
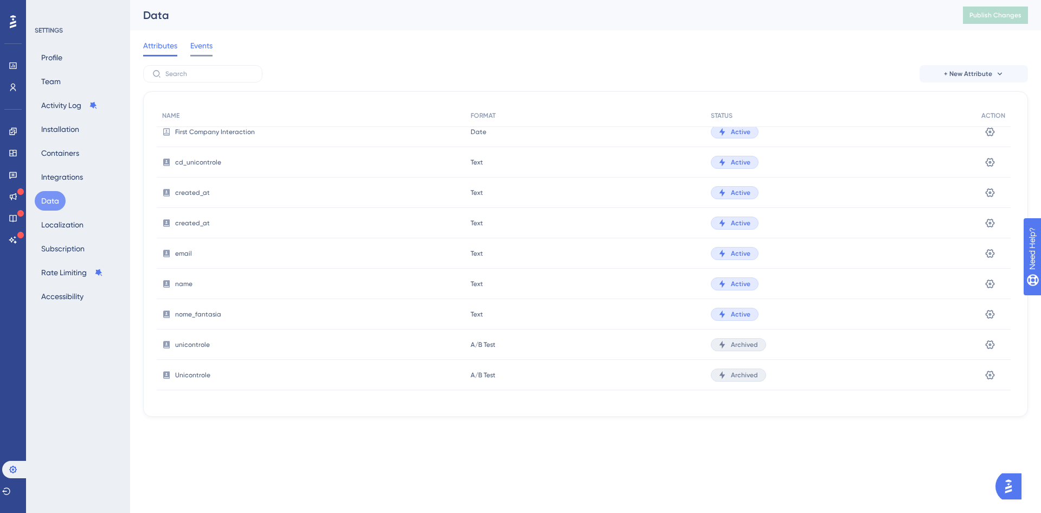
click at [200, 47] on span "Events" at bounding box center [201, 45] width 22 height 13
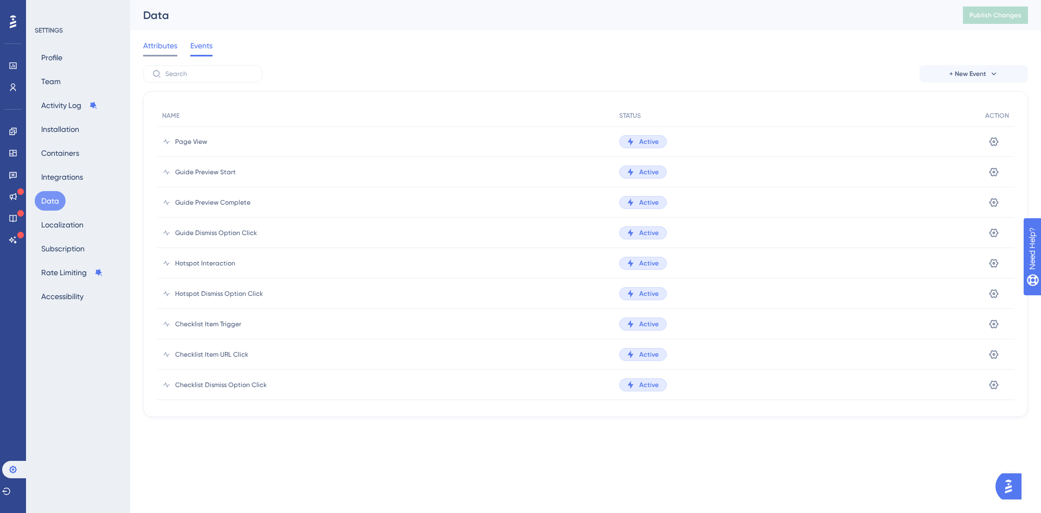
click at [164, 46] on span "Attributes" at bounding box center [160, 45] width 34 height 13
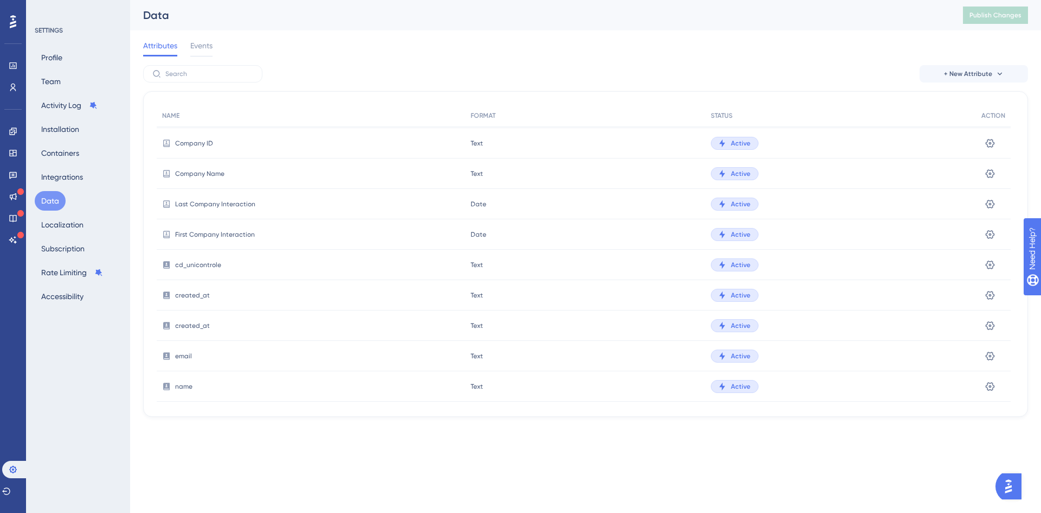
scroll to position [344, 0]
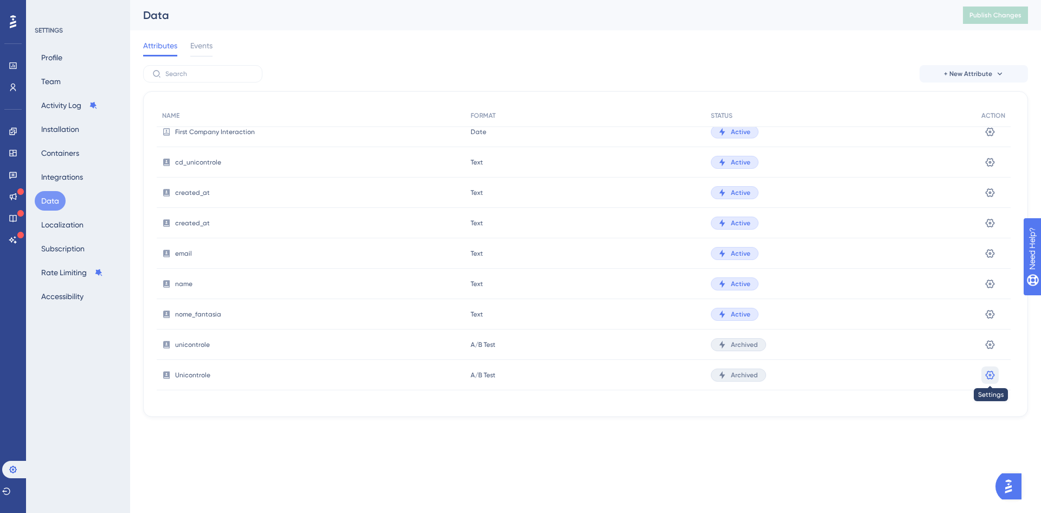
click at [993, 373] on icon at bounding box center [990, 374] width 9 height 9
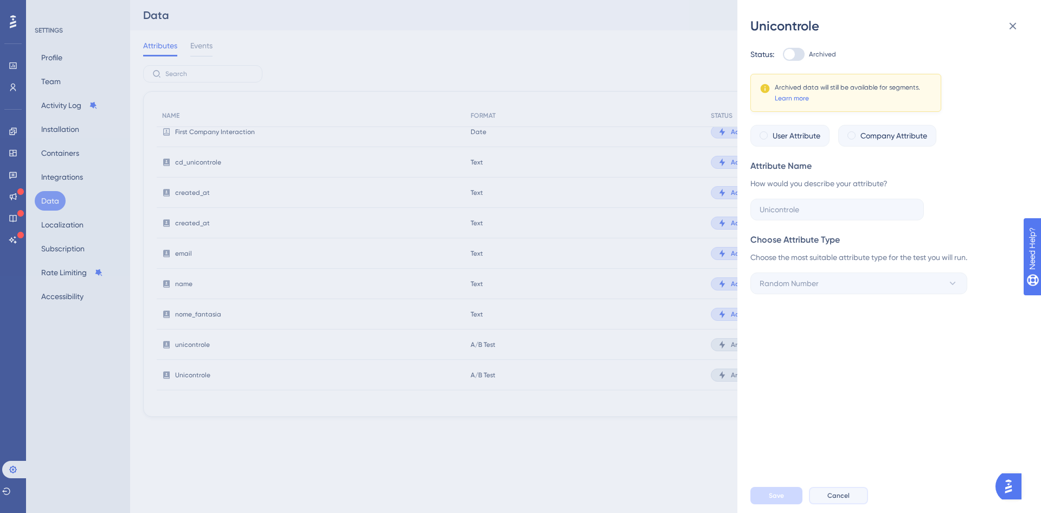
click at [846, 497] on span "Cancel" at bounding box center [839, 495] width 22 height 9
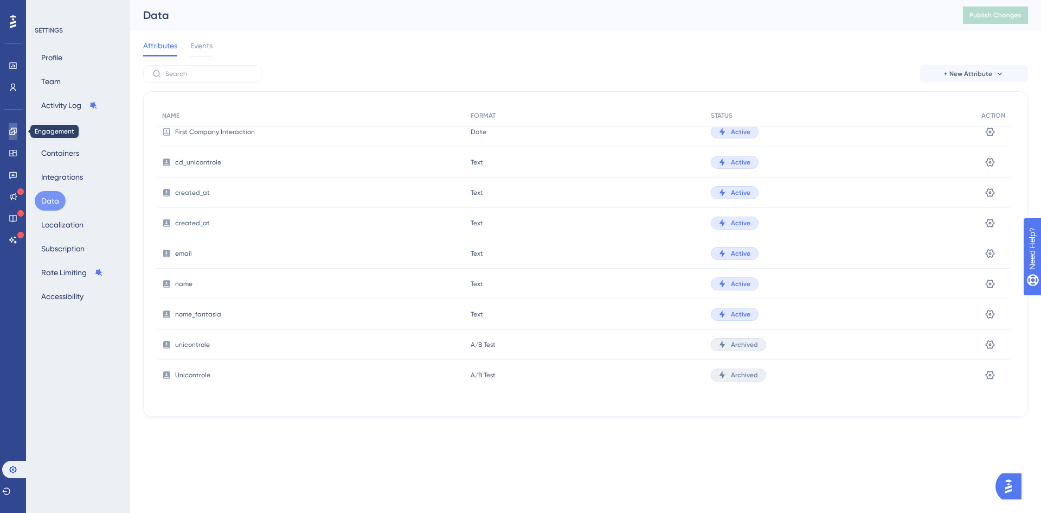
click at [15, 129] on icon at bounding box center [13, 131] width 9 height 9
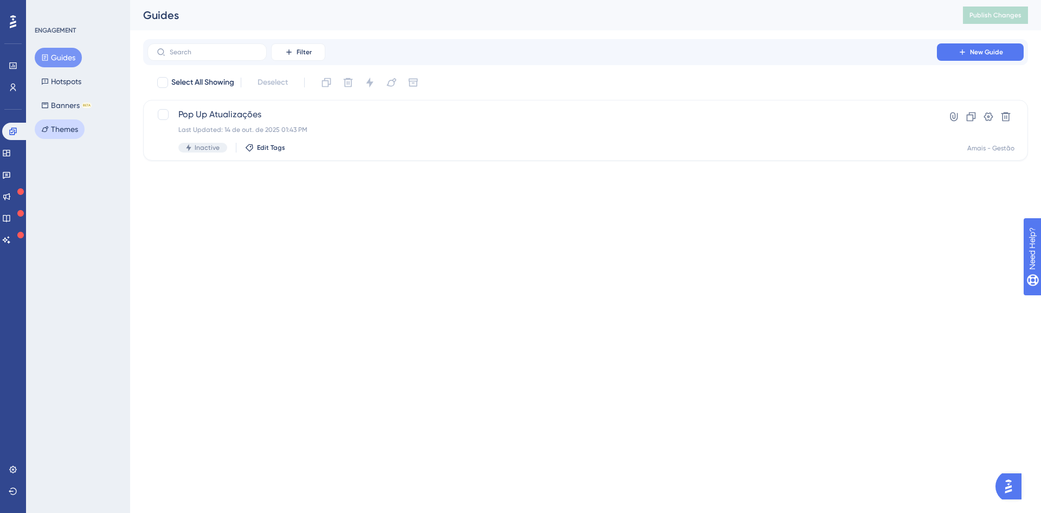
click at [63, 129] on button "Themes" at bounding box center [60, 129] width 50 height 20
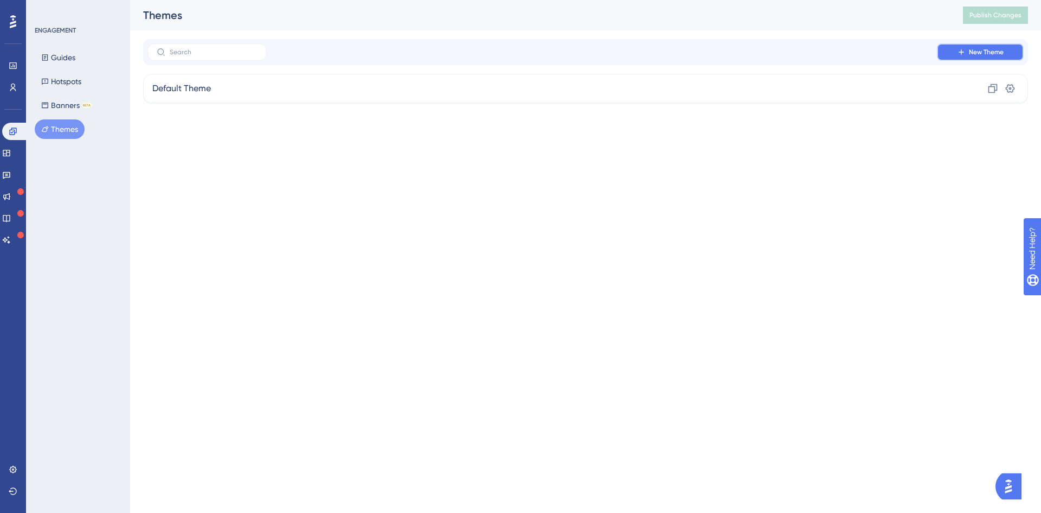
click at [986, 52] on span "New Theme" at bounding box center [986, 52] width 35 height 9
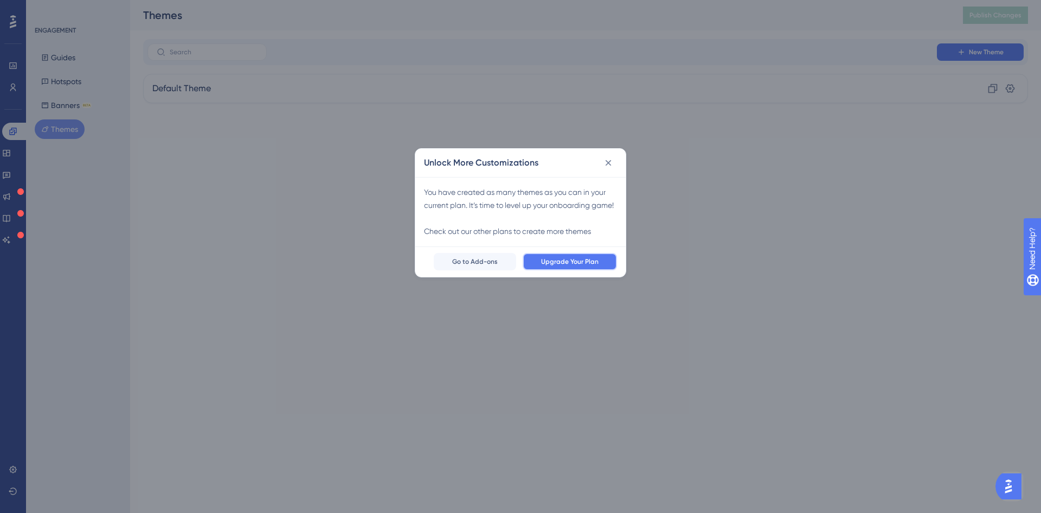
click at [590, 266] on span "Upgrade Your Plan" at bounding box center [569, 261] width 57 height 9
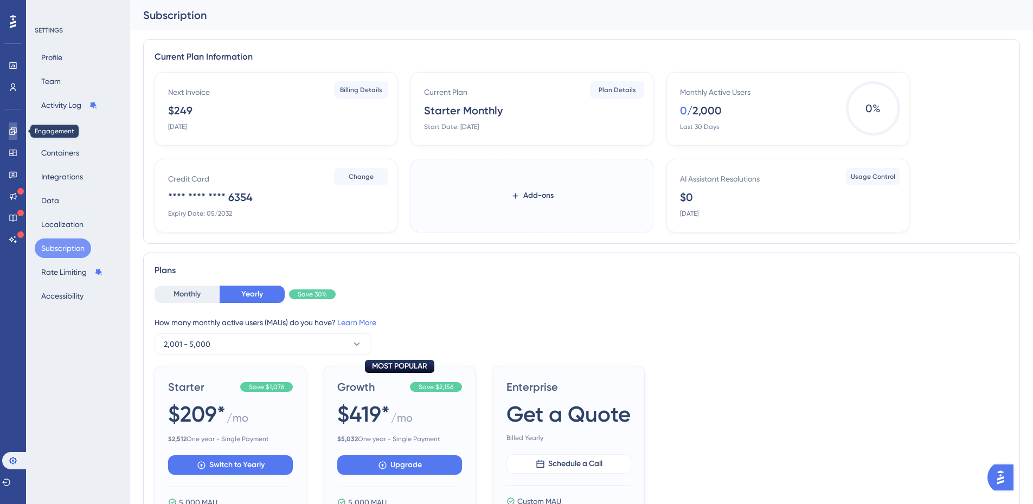
click at [12, 130] on icon at bounding box center [12, 130] width 7 height 7
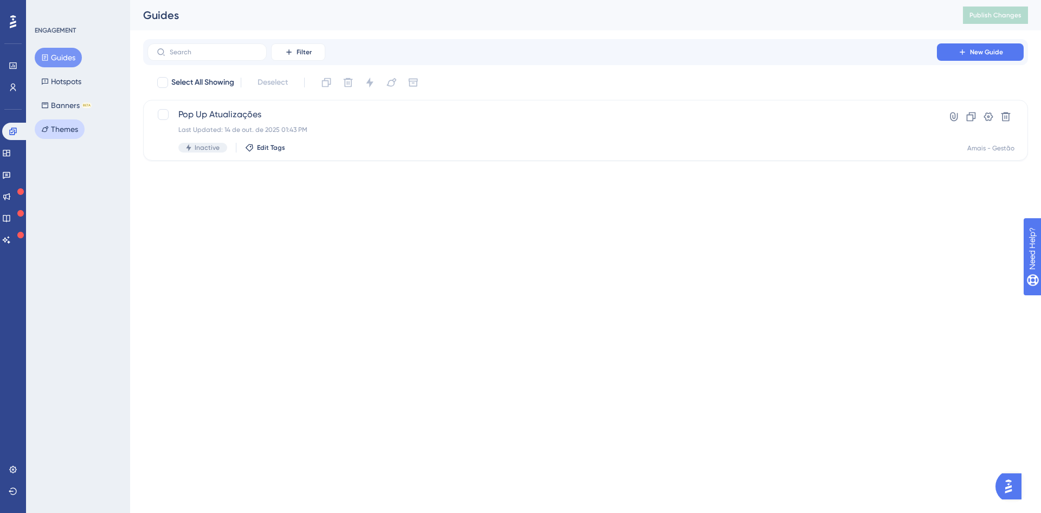
click at [55, 126] on button "Themes" at bounding box center [60, 129] width 50 height 20
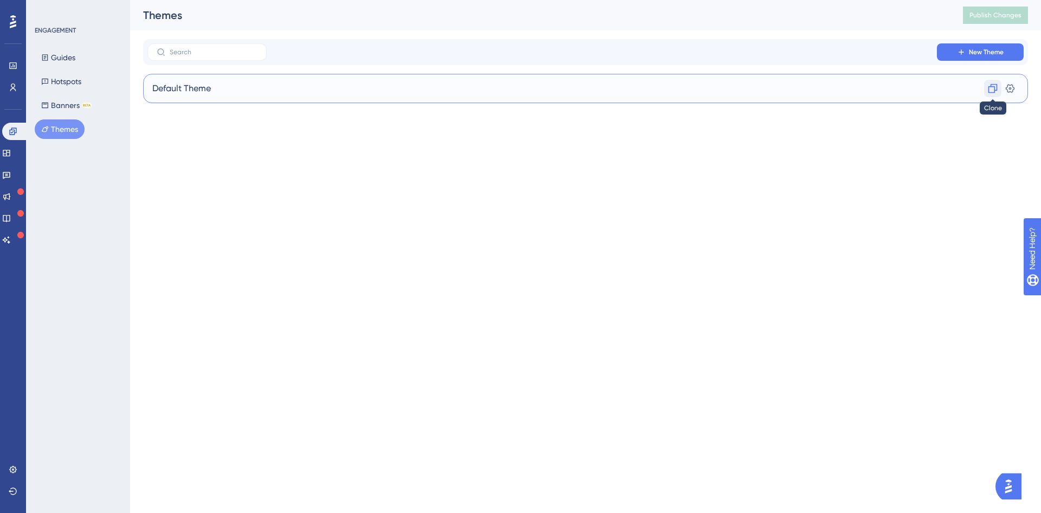
click at [991, 91] on icon at bounding box center [993, 88] width 11 height 11
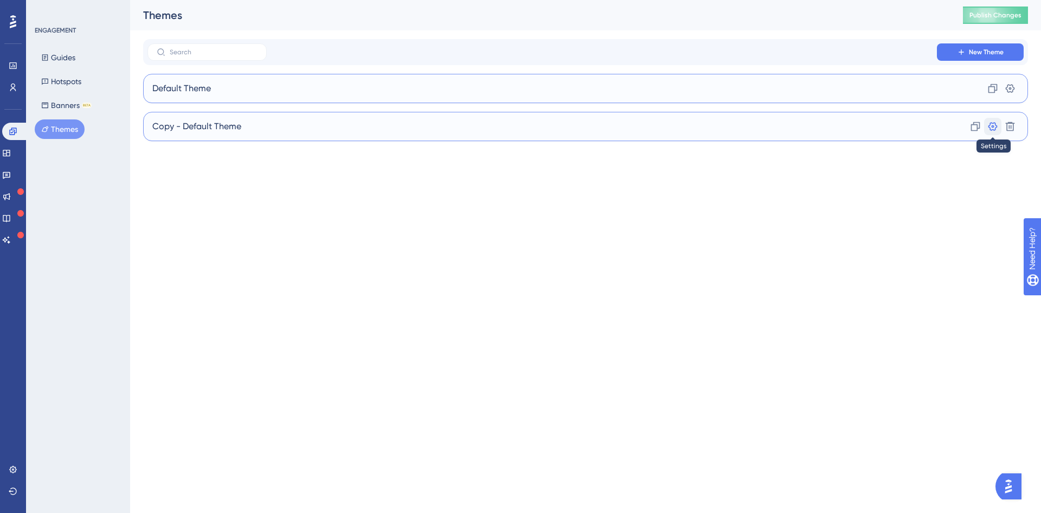
click at [997, 126] on icon at bounding box center [993, 126] width 9 height 9
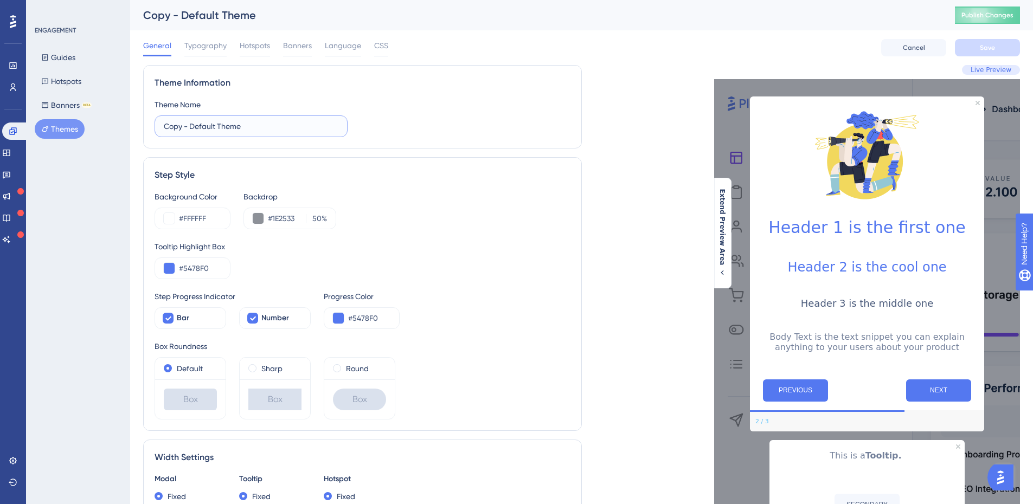
drag, startPoint x: 265, startPoint y: 128, endPoint x: 0, endPoint y: 100, distance: 266.1
click at [130, 101] on div "Performance Users Engagement Widgets Feedback Product Updates Knowledge Base AI…" at bounding box center [581, 495] width 903 height 990
type input "A"
type input "Tema Amais educação"
click at [264, 371] on label "Sharp" at bounding box center [271, 368] width 21 height 13
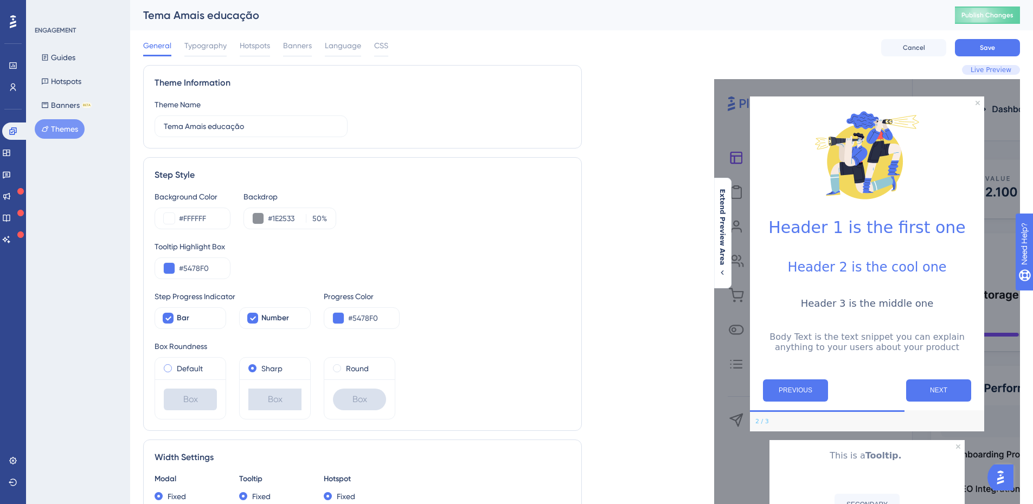
click at [190, 368] on label "Default" at bounding box center [190, 368] width 26 height 13
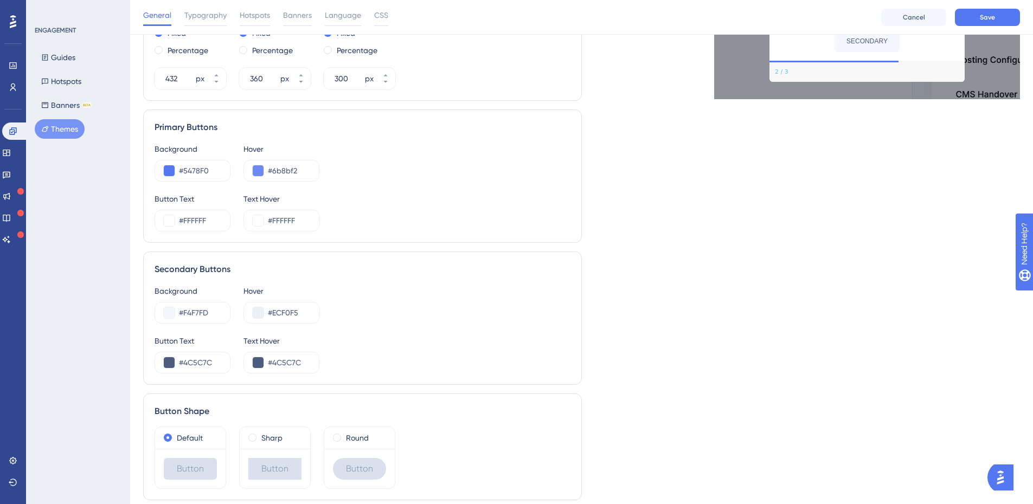
scroll to position [508, 0]
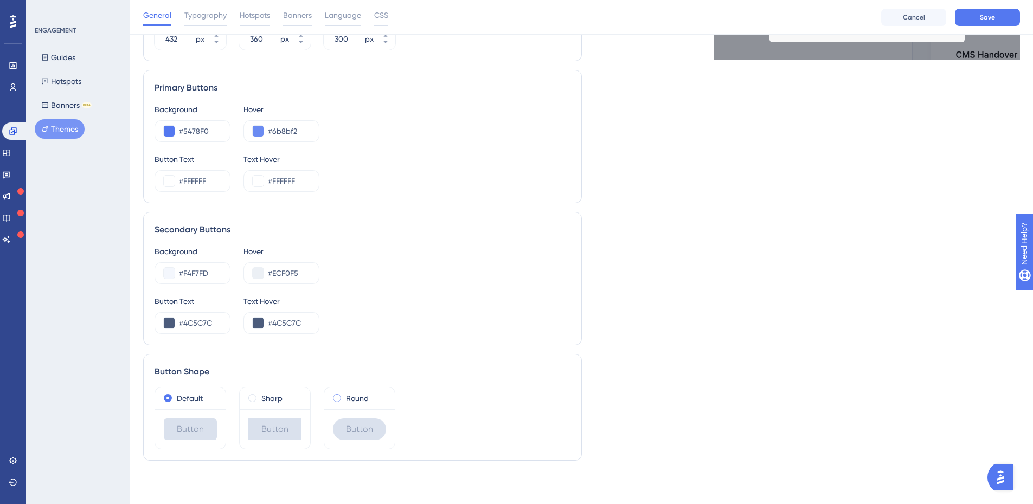
click at [354, 399] on label "Round" at bounding box center [357, 398] width 23 height 13
click at [369, 431] on div "Button" at bounding box center [359, 430] width 53 height 22
click at [193, 400] on label "Default" at bounding box center [190, 398] width 26 height 13
click at [341, 402] on div "Round" at bounding box center [359, 398] width 53 height 13
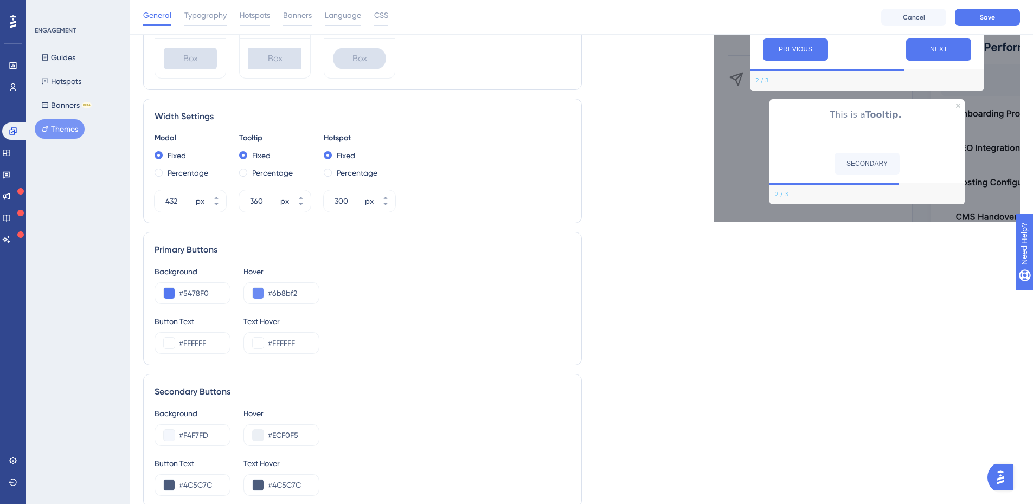
scroll to position [236, 0]
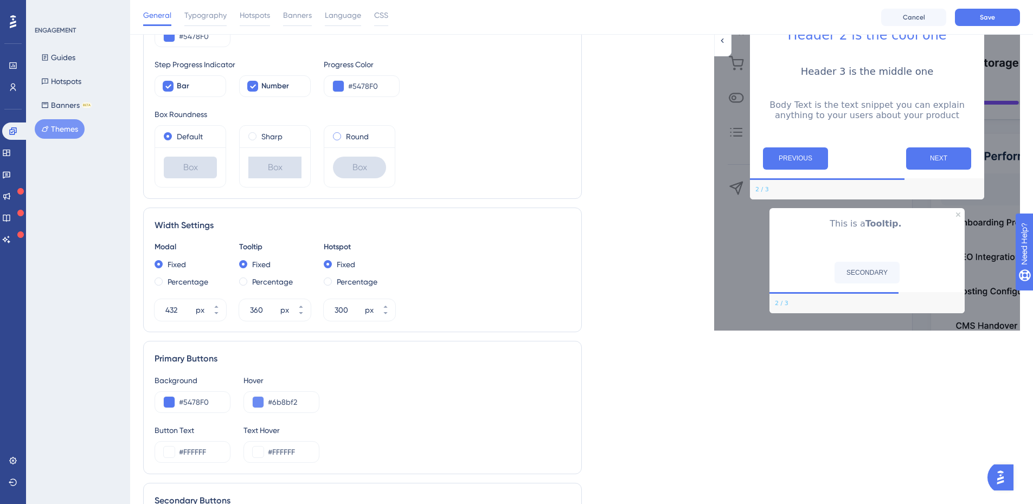
click at [343, 135] on div "Round" at bounding box center [359, 136] width 53 height 13
click at [189, 136] on label "Default" at bounding box center [190, 136] width 26 height 13
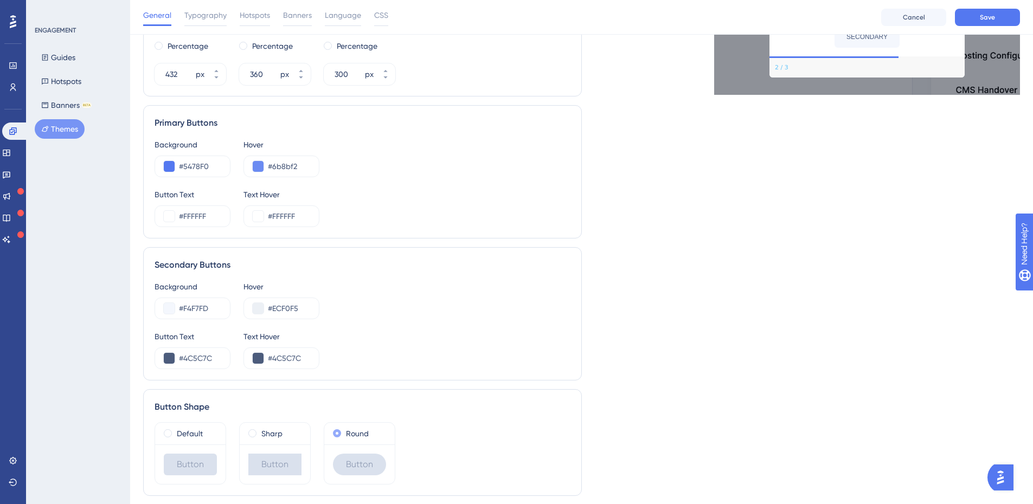
scroll to position [453, 0]
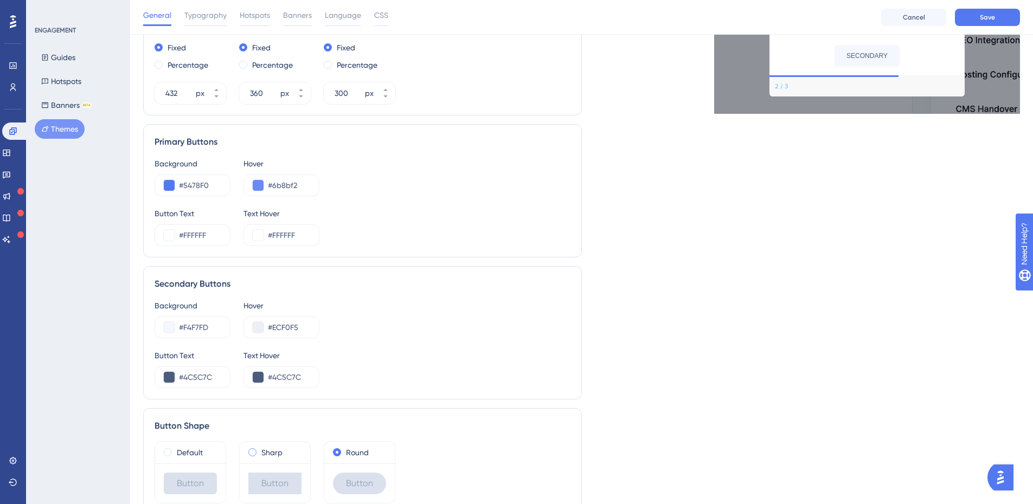
click at [272, 455] on label "Sharp" at bounding box center [271, 452] width 21 height 13
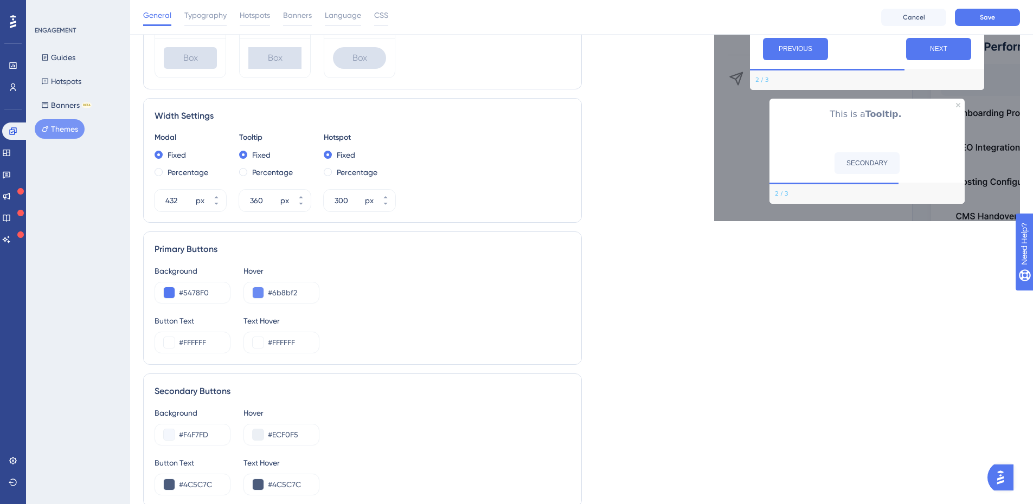
scroll to position [345, 0]
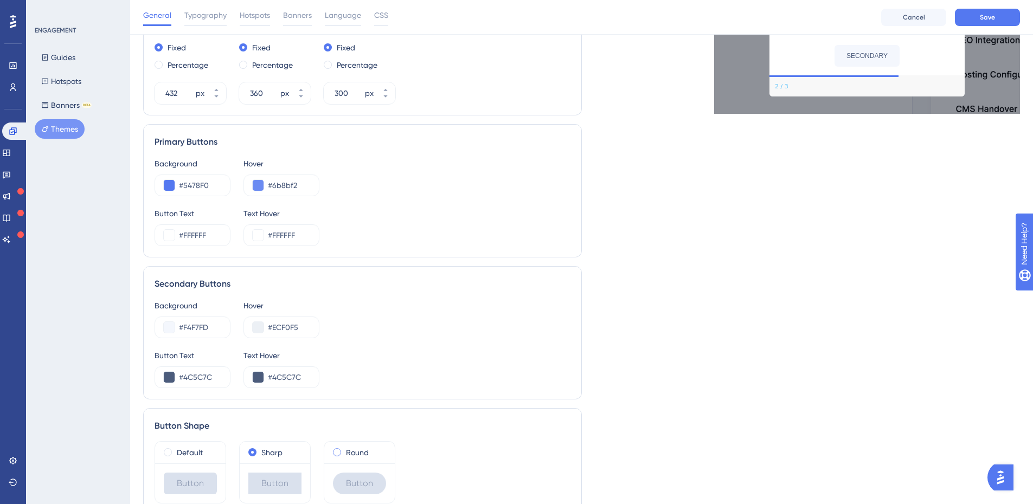
click at [348, 454] on label "Round" at bounding box center [357, 452] width 23 height 13
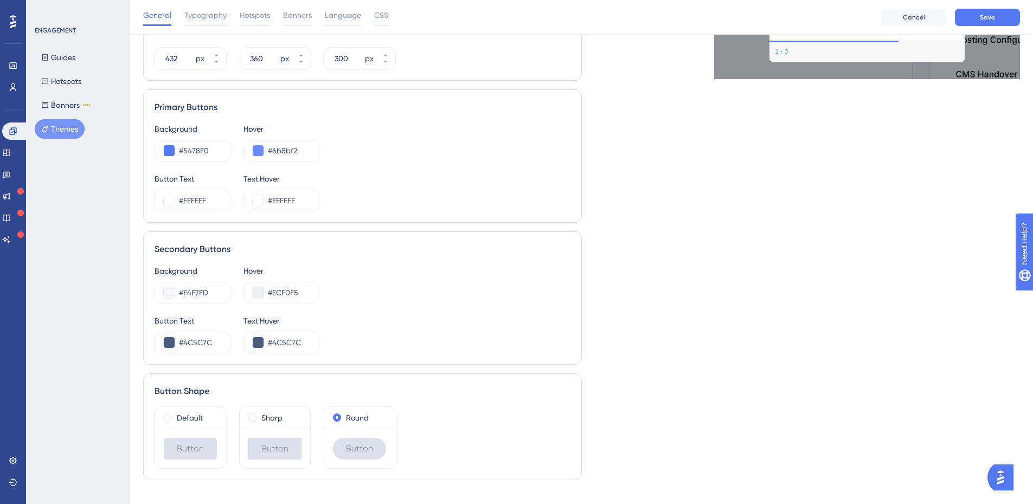
scroll to position [508, 0]
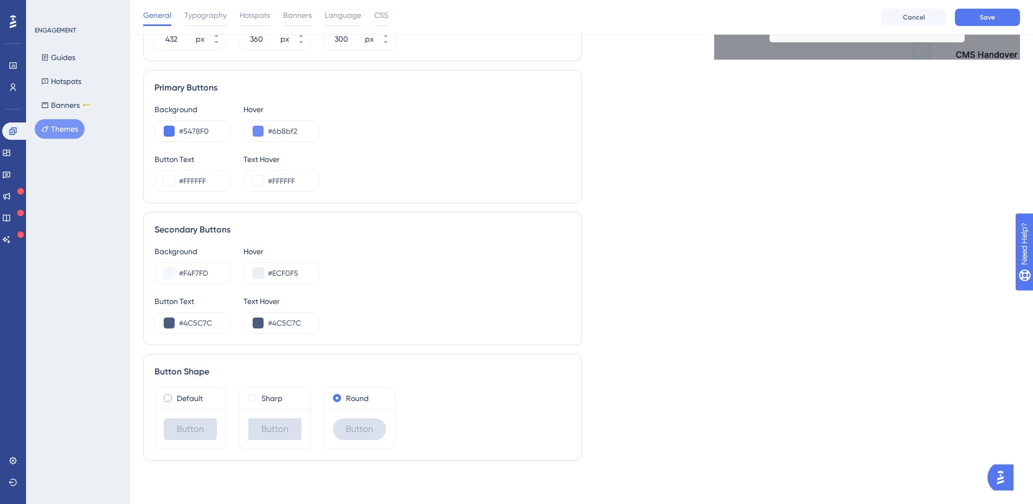
click at [191, 398] on label "Default" at bounding box center [190, 398] width 26 height 13
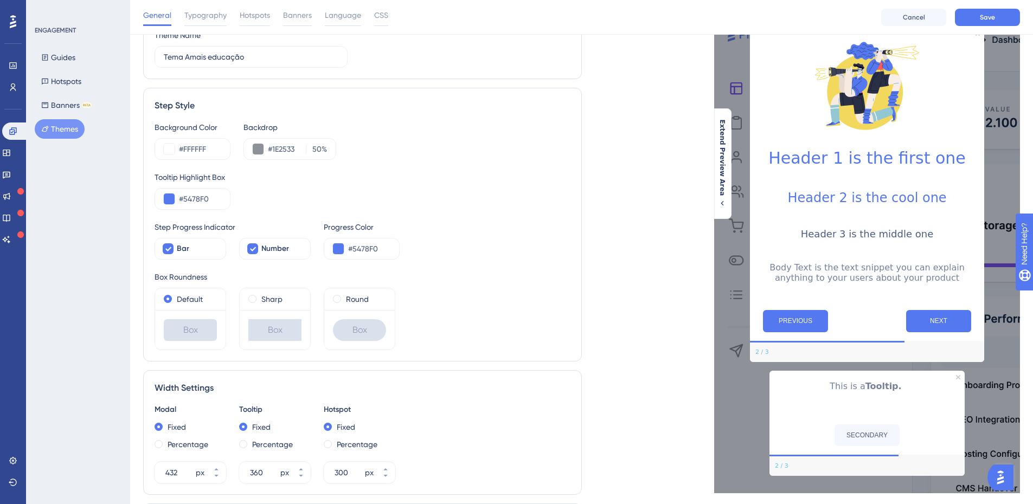
scroll to position [0, 0]
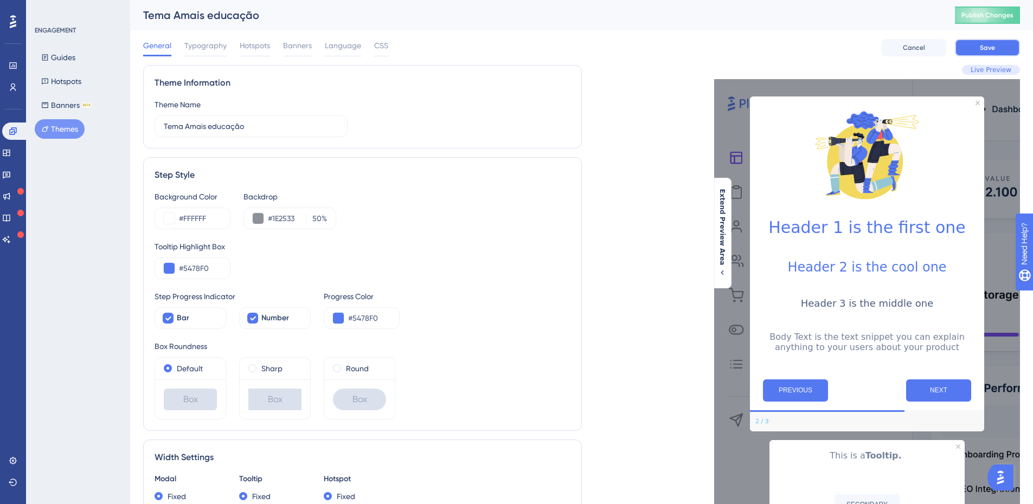
click at [991, 48] on span "Save" at bounding box center [987, 47] width 15 height 9
